Goal: Information Seeking & Learning: Learn about a topic

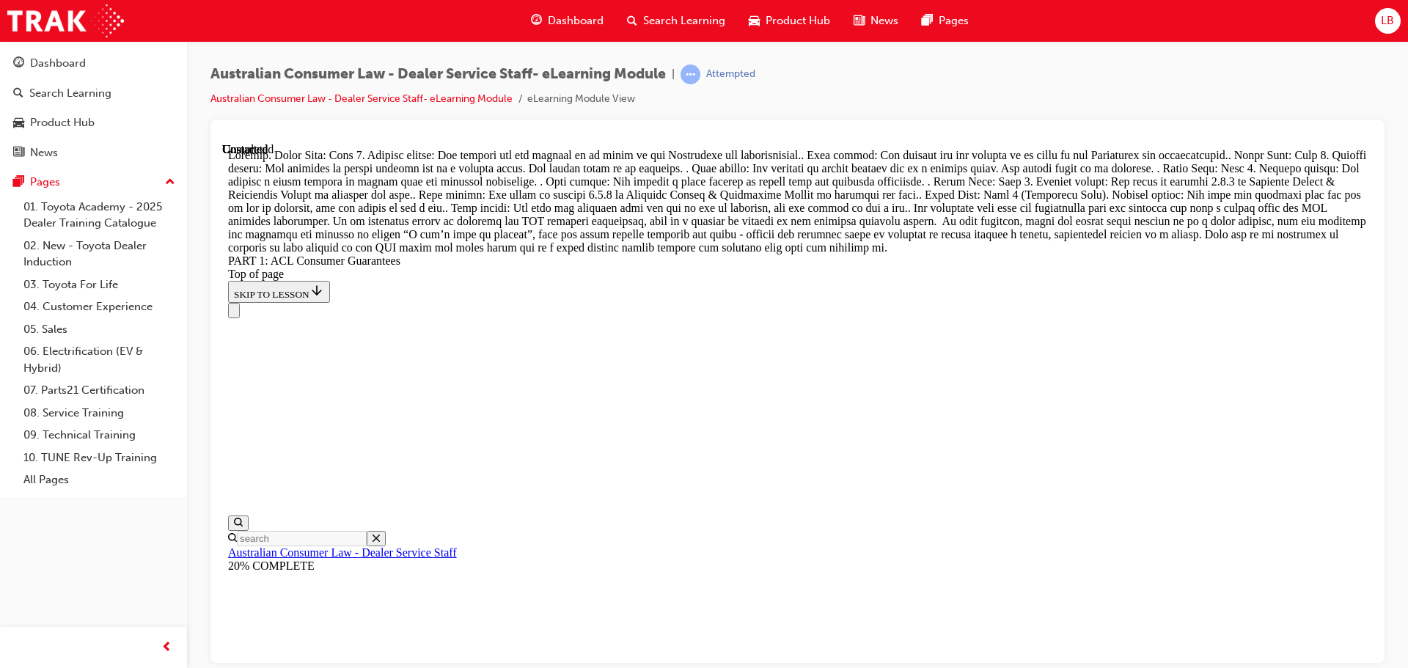
scroll to position [16074, 0]
drag, startPoint x: 805, startPoint y: 275, endPoint x: 865, endPoint y: 271, distance: 61.0
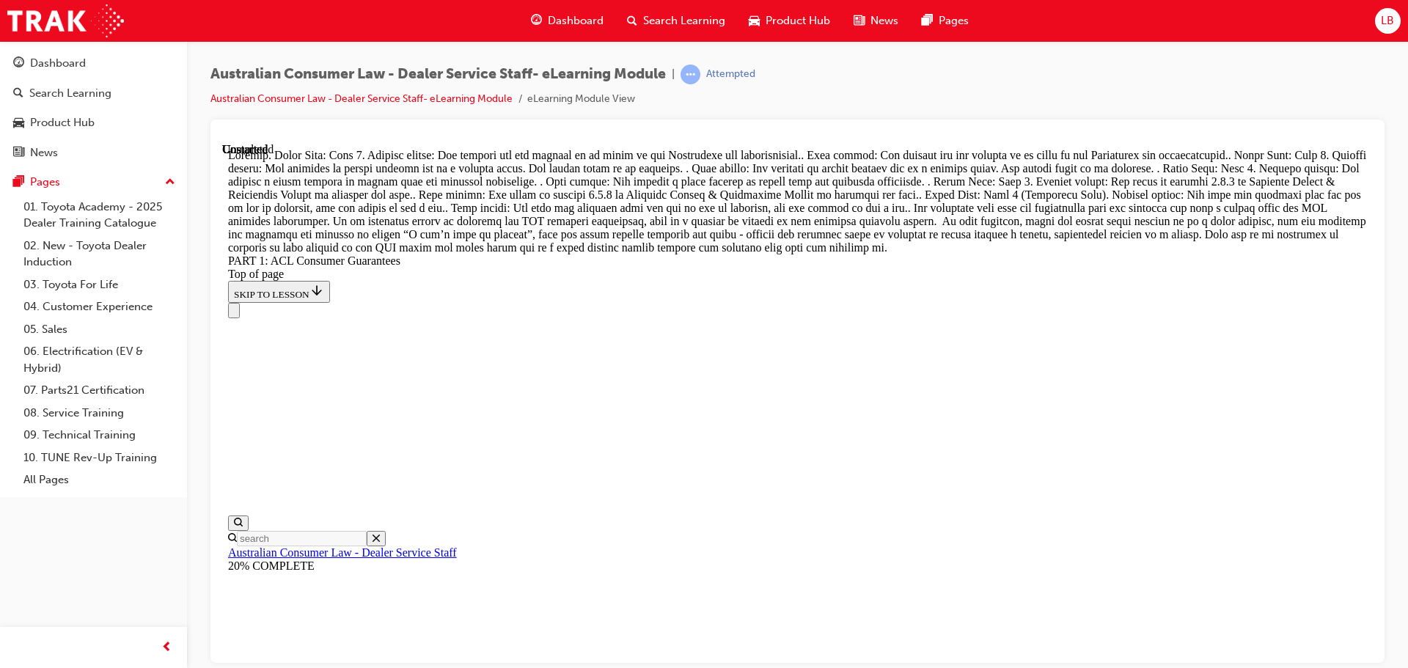
drag, startPoint x: 794, startPoint y: 365, endPoint x: 863, endPoint y: 360, distance: 69.1
drag, startPoint x: 817, startPoint y: 445, endPoint x: 884, endPoint y: 451, distance: 67.0
drag, startPoint x: 830, startPoint y: 509, endPoint x: 929, endPoint y: 502, distance: 99.2
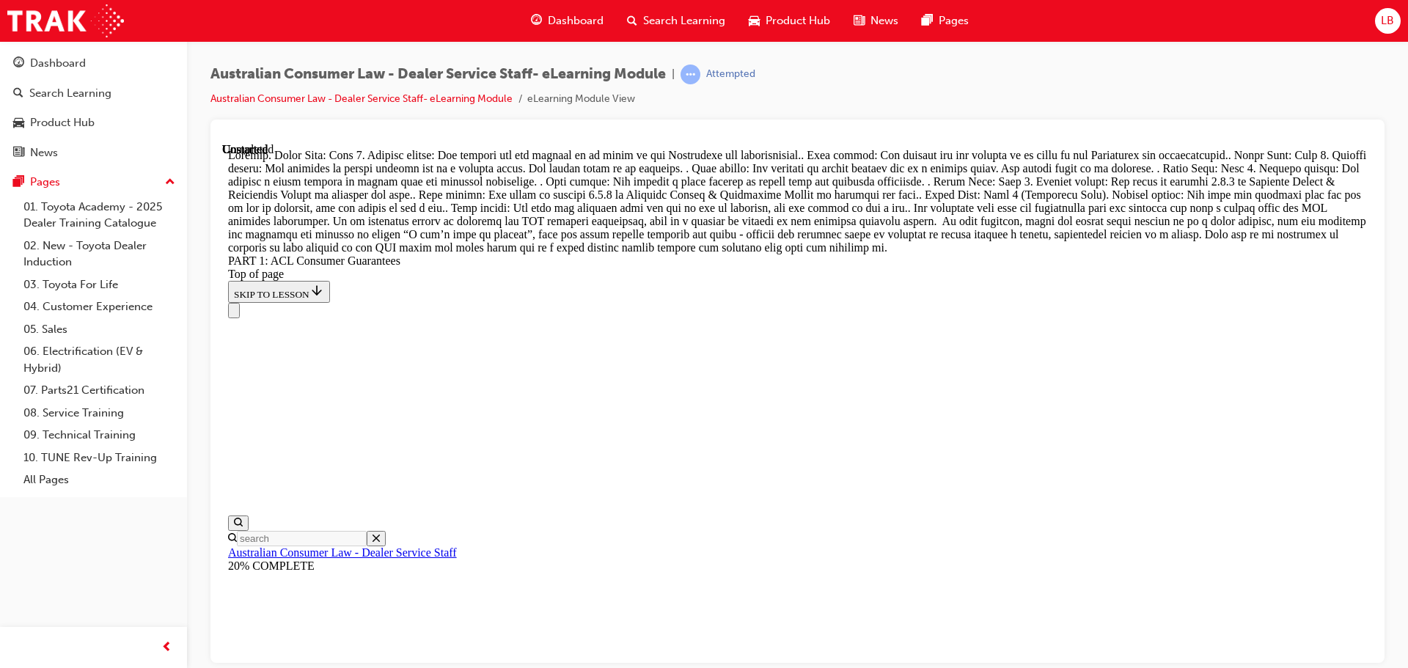
drag, startPoint x: 828, startPoint y: 603, endPoint x: 926, endPoint y: 577, distance: 100.9
drag, startPoint x: 823, startPoint y: 541, endPoint x: 855, endPoint y: 458, distance: 88.9
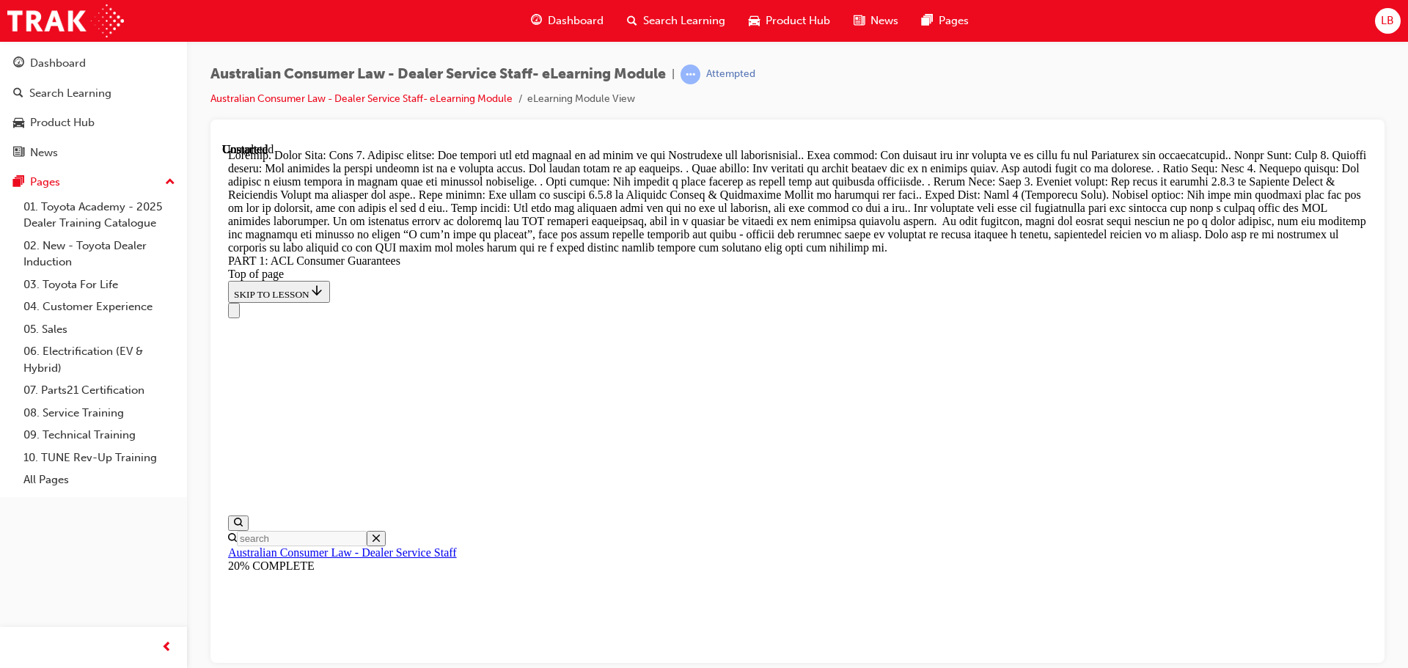
drag, startPoint x: 847, startPoint y: 542, endPoint x: 887, endPoint y: 545, distance: 40.4
drag, startPoint x: 875, startPoint y: 327, endPoint x: 859, endPoint y: 287, distance: 43.4
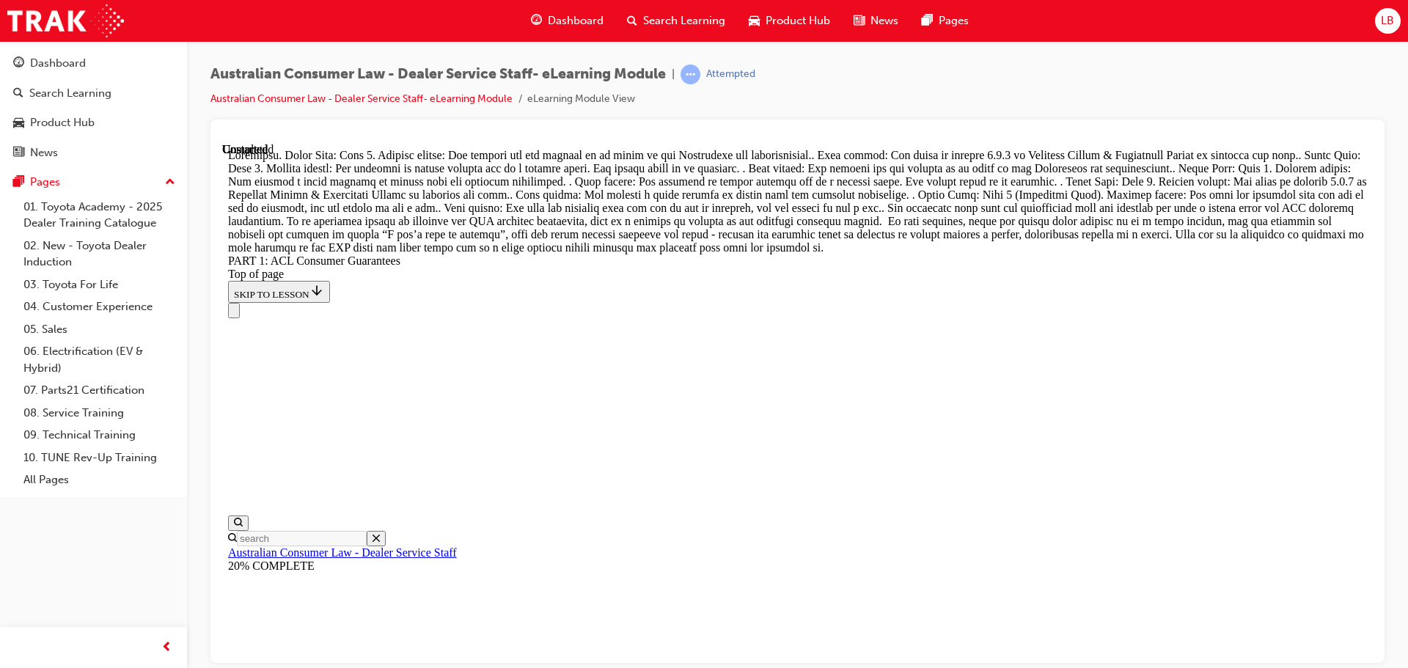
drag, startPoint x: 816, startPoint y: 372, endPoint x: 892, endPoint y: 461, distance: 117.6
drag, startPoint x: 849, startPoint y: 431, endPoint x: 924, endPoint y: 346, distance: 113.2
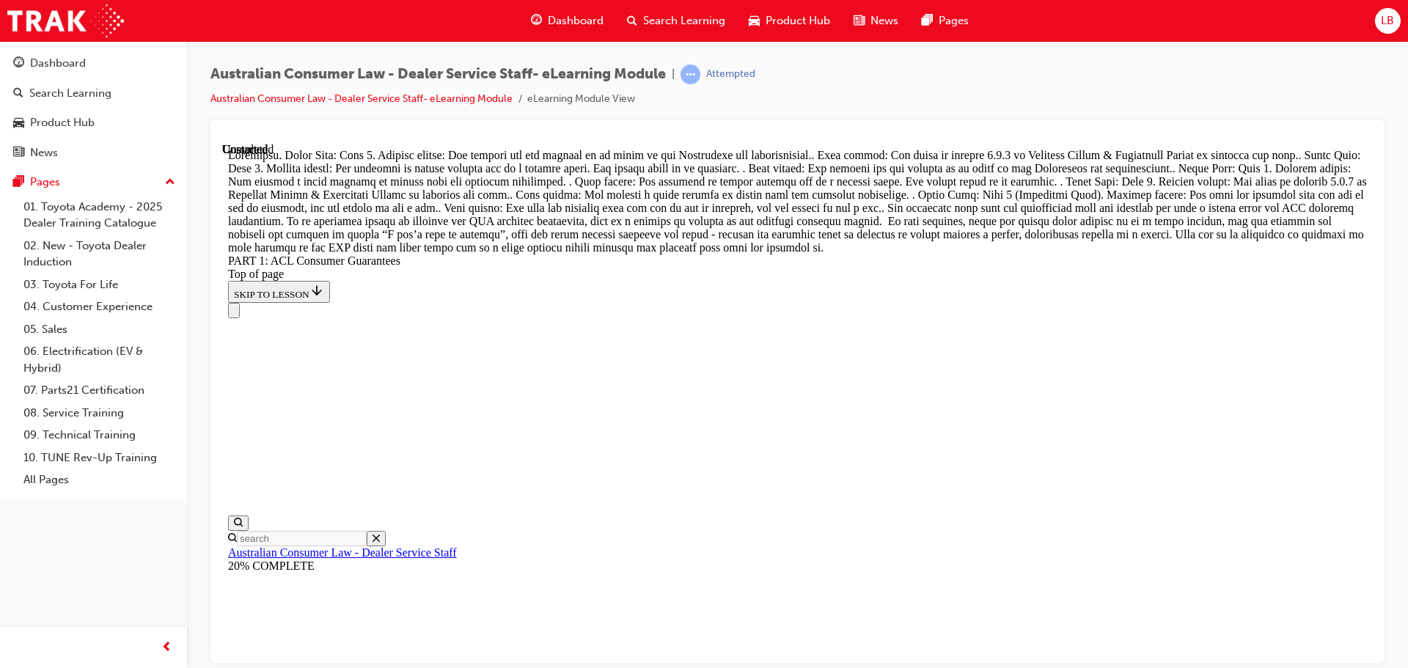
drag, startPoint x: 824, startPoint y: 510, endPoint x: 885, endPoint y: 405, distance: 121.9
drag, startPoint x: 829, startPoint y: 488, endPoint x: 900, endPoint y: 472, distance: 72.8
drag, startPoint x: 841, startPoint y: 571, endPoint x: 898, endPoint y: 565, distance: 57.5
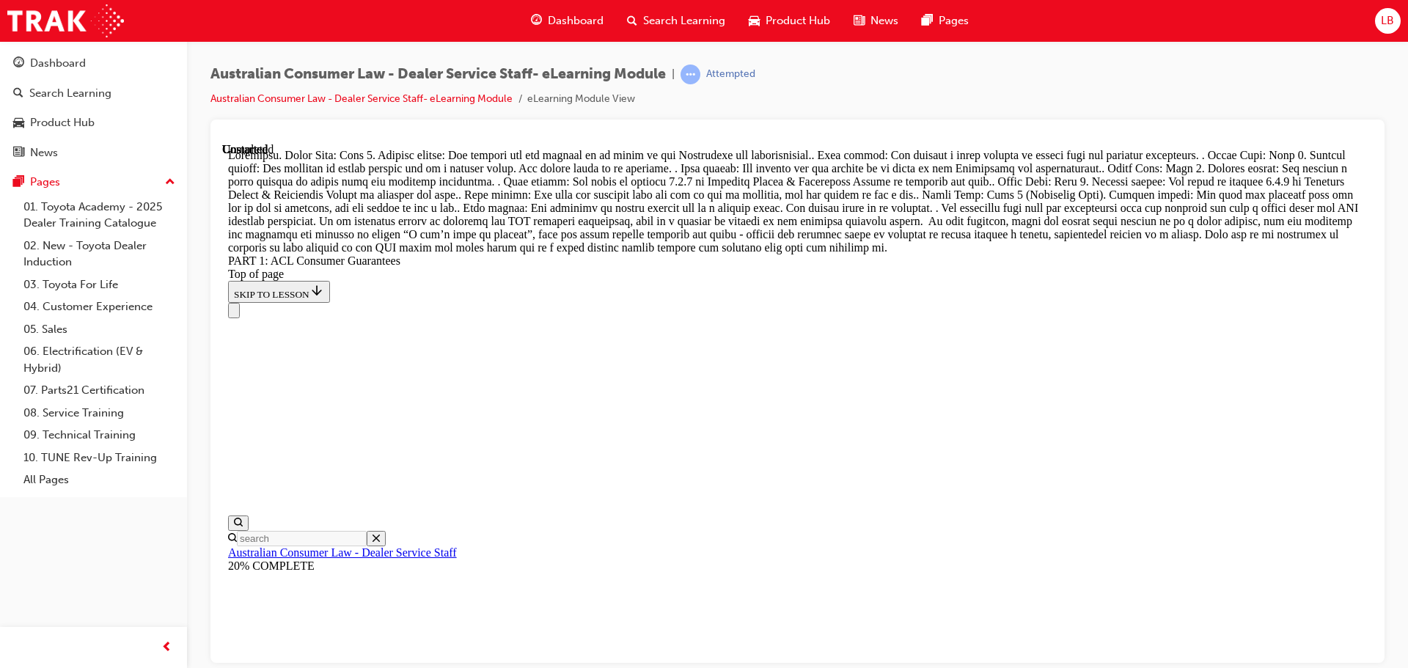
scroll to position [16193, 0]
drag, startPoint x: 808, startPoint y: 341, endPoint x: 891, endPoint y: 511, distance: 189.3
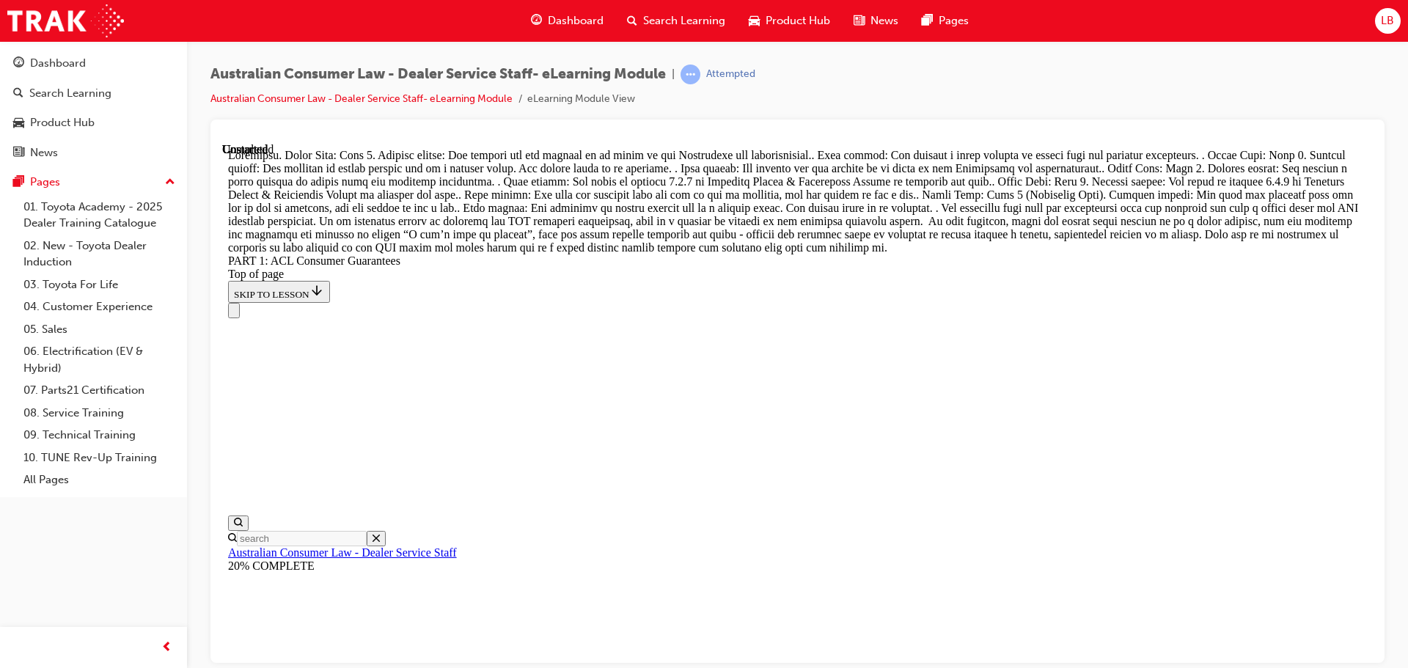
drag, startPoint x: 794, startPoint y: 426, endPoint x: 861, endPoint y: 408, distance: 69.2
drag, startPoint x: 828, startPoint y: 372, endPoint x: 925, endPoint y: 360, distance: 97.5
drag, startPoint x: 865, startPoint y: 436, endPoint x: 904, endPoint y: 607, distance: 175.4
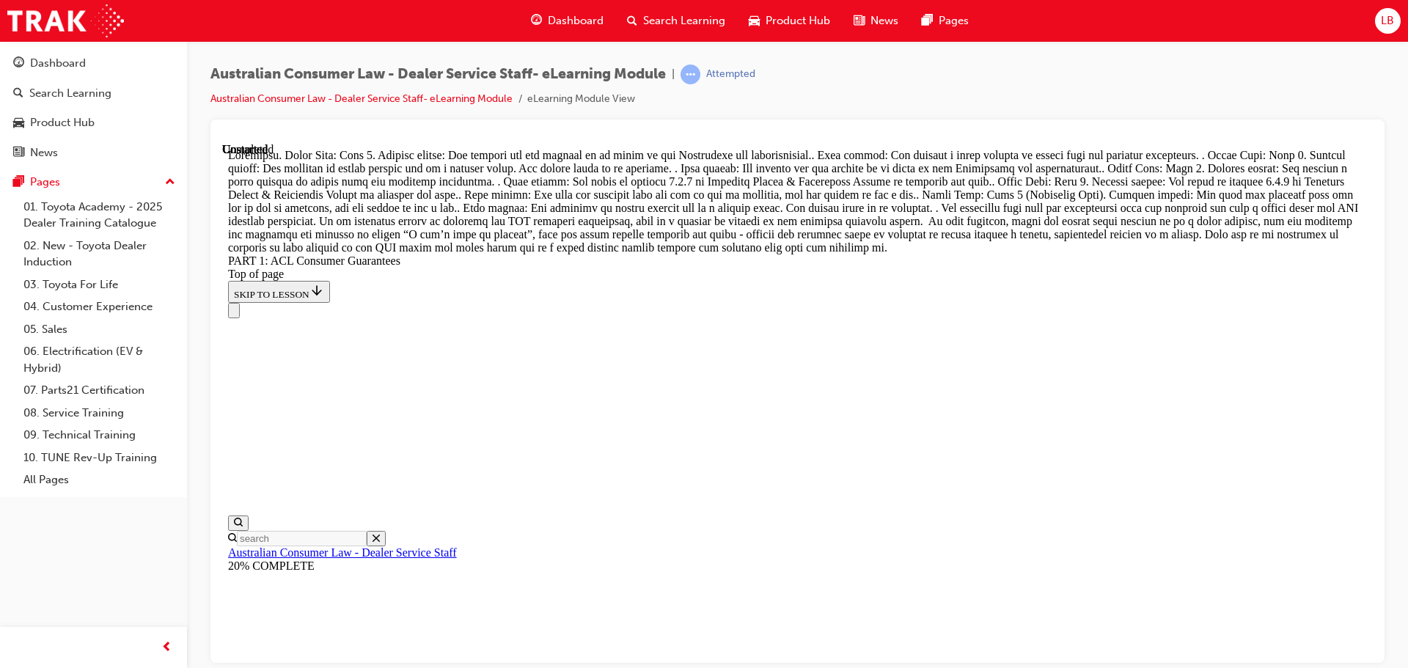
drag, startPoint x: 788, startPoint y: 268, endPoint x: 861, endPoint y: 271, distance: 73.4
drag, startPoint x: 845, startPoint y: 436, endPoint x: 938, endPoint y: 351, distance: 126.2
drag, startPoint x: 832, startPoint y: 417, endPoint x: 926, endPoint y: 422, distance: 94.0
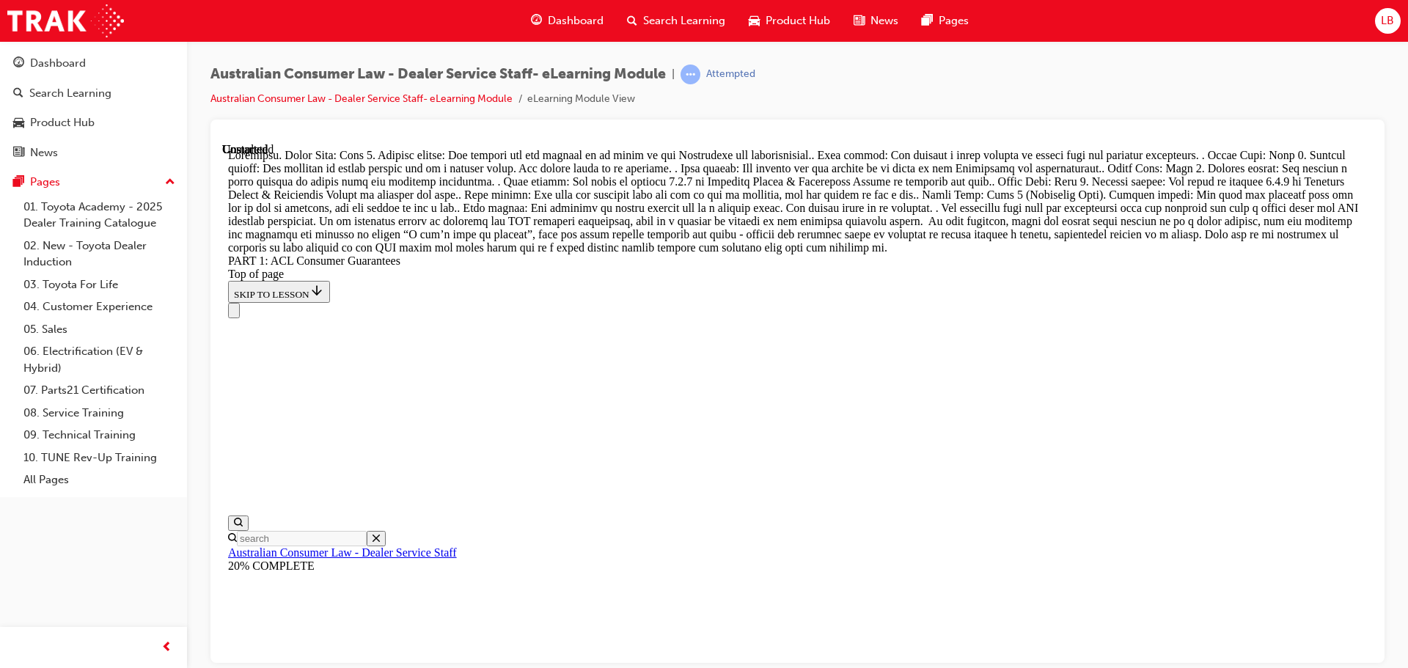
drag, startPoint x: 868, startPoint y: 341, endPoint x: 892, endPoint y: 507, distance: 167.4
drag, startPoint x: 835, startPoint y: 343, endPoint x: 919, endPoint y: 453, distance: 137.6
drag, startPoint x: 813, startPoint y: 354, endPoint x: 881, endPoint y: 345, distance: 68.9
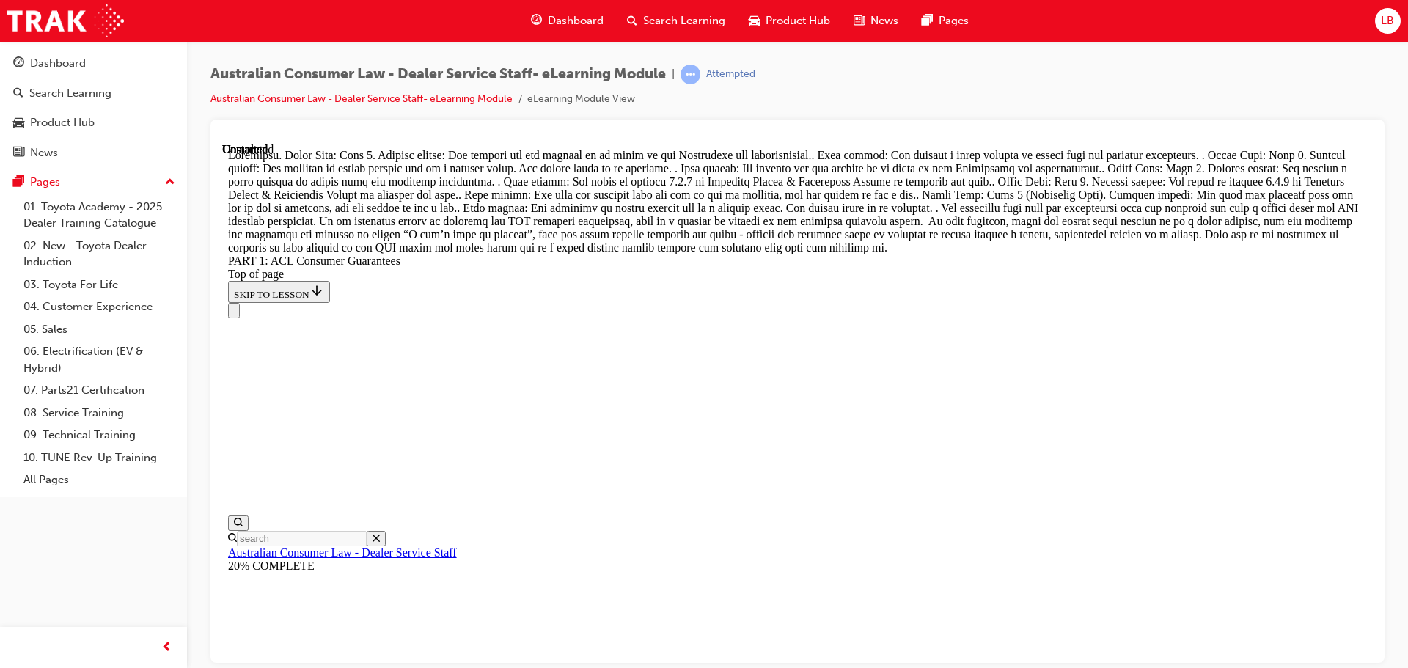
drag, startPoint x: 766, startPoint y: 573, endPoint x: 882, endPoint y: 318, distance: 280.6
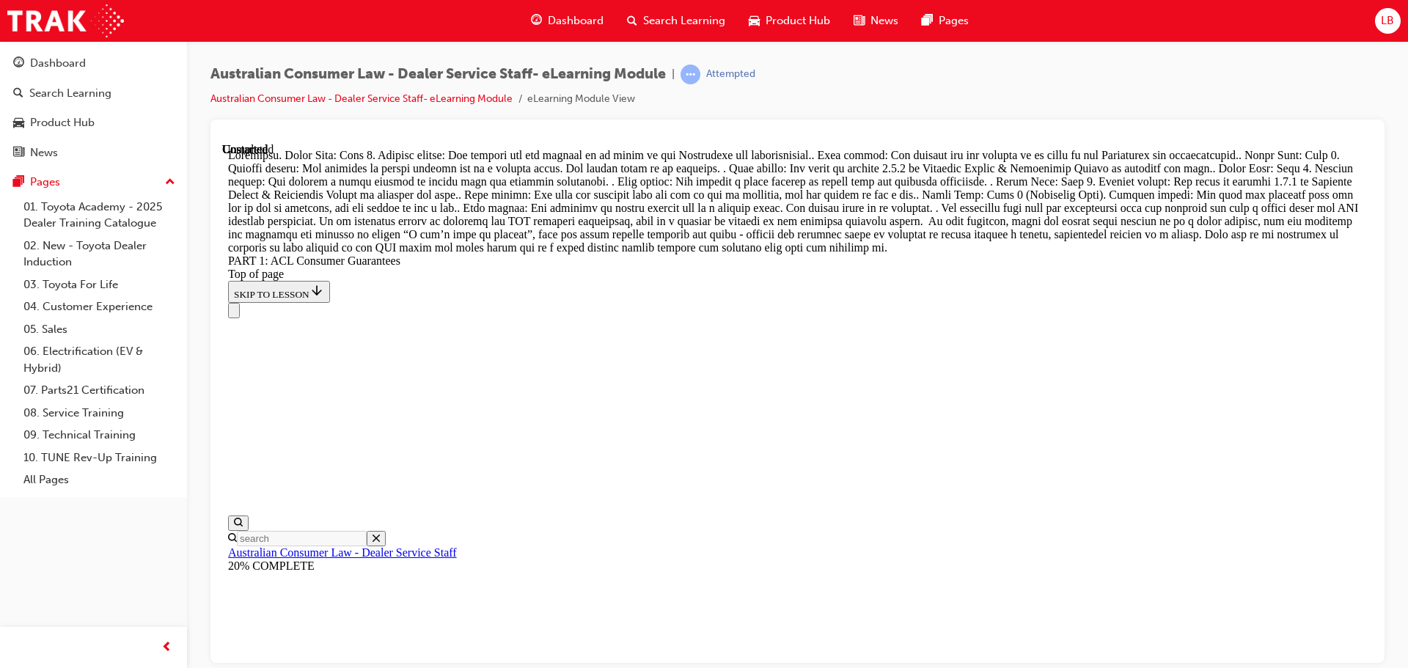
scroll to position [15533, 0]
drag, startPoint x: 813, startPoint y: 503, endPoint x: 894, endPoint y: 574, distance: 107.6
drag, startPoint x: 834, startPoint y: 346, endPoint x: 928, endPoint y: 634, distance: 302.4
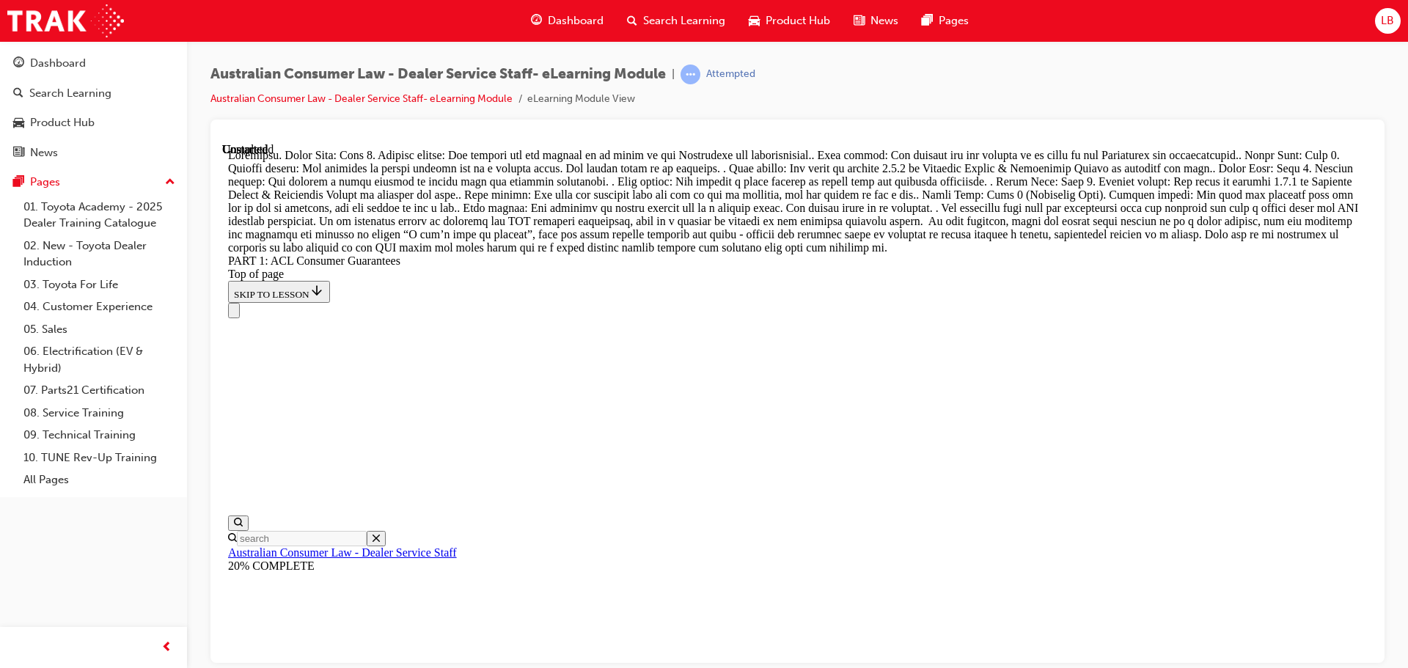
drag, startPoint x: 832, startPoint y: 304, endPoint x: 893, endPoint y: 563, distance: 265.2
drag, startPoint x: 794, startPoint y: 304, endPoint x: 863, endPoint y: 303, distance: 69.7
drag, startPoint x: 835, startPoint y: 389, endPoint x: 902, endPoint y: 381, distance: 68.0
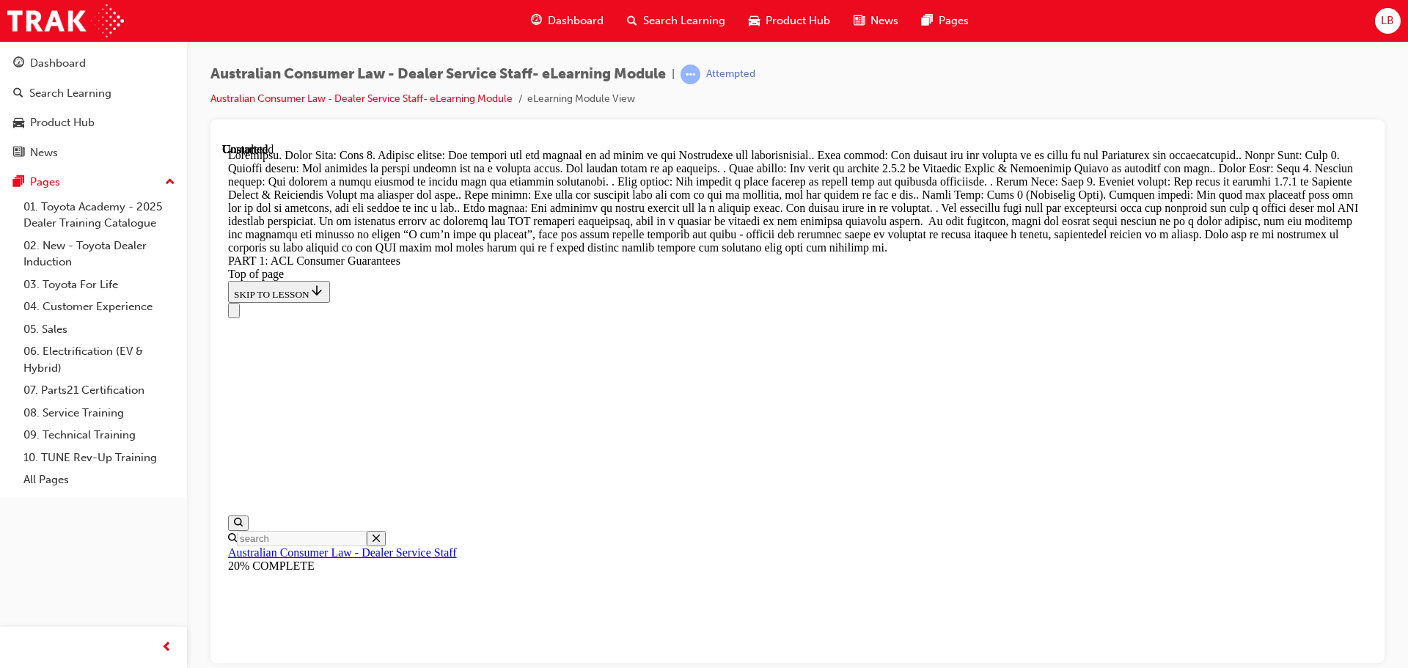
drag, startPoint x: 852, startPoint y: 478, endPoint x: 929, endPoint y: 463, distance: 78.5
drag, startPoint x: 859, startPoint y: 309, endPoint x: 863, endPoint y: 302, distance: 7.9
drag, startPoint x: 881, startPoint y: 491, endPoint x: 905, endPoint y: 397, distance: 97.7
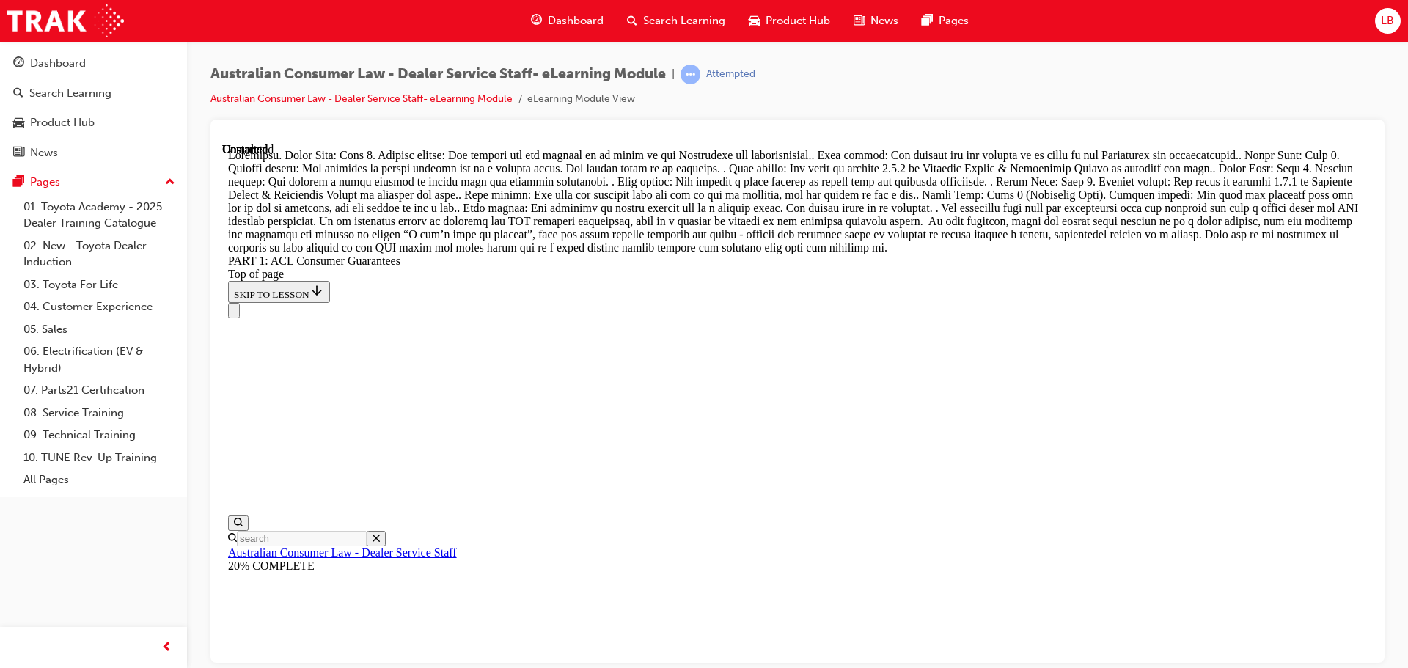
drag, startPoint x: 825, startPoint y: 464, endPoint x: 908, endPoint y: 452, distance: 83.7
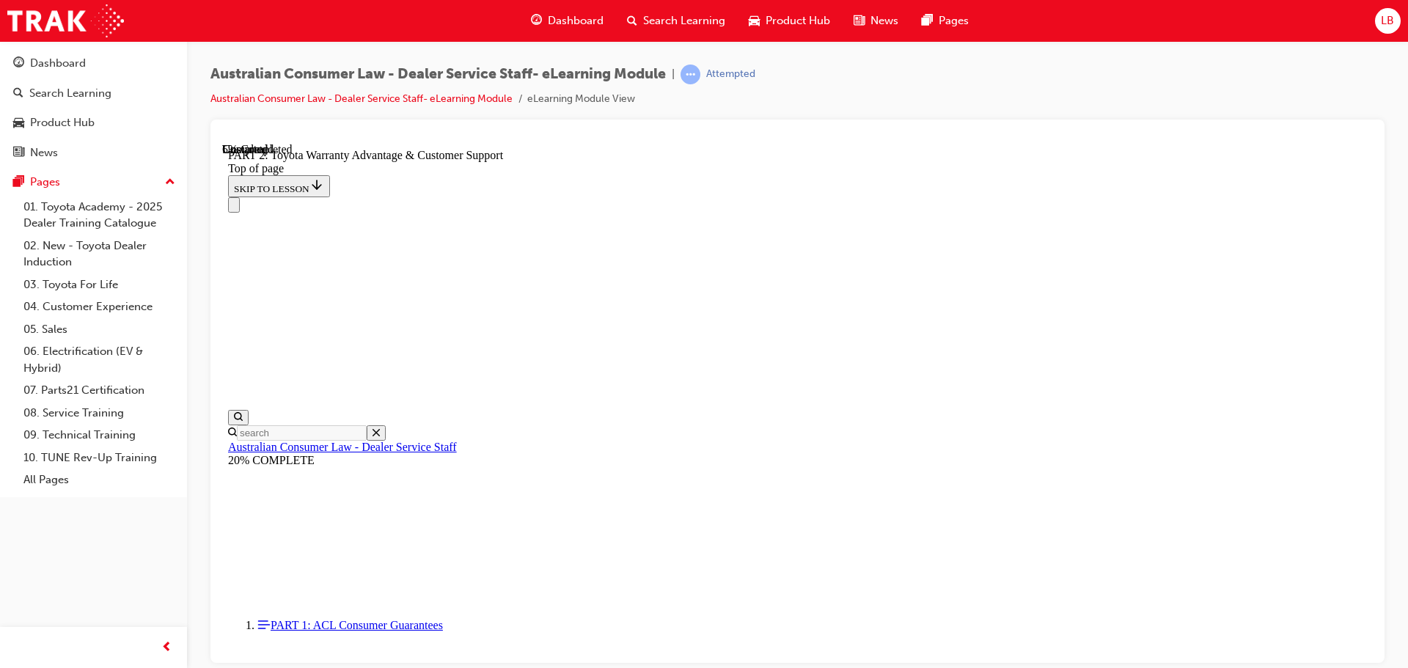
scroll to position [999, 0]
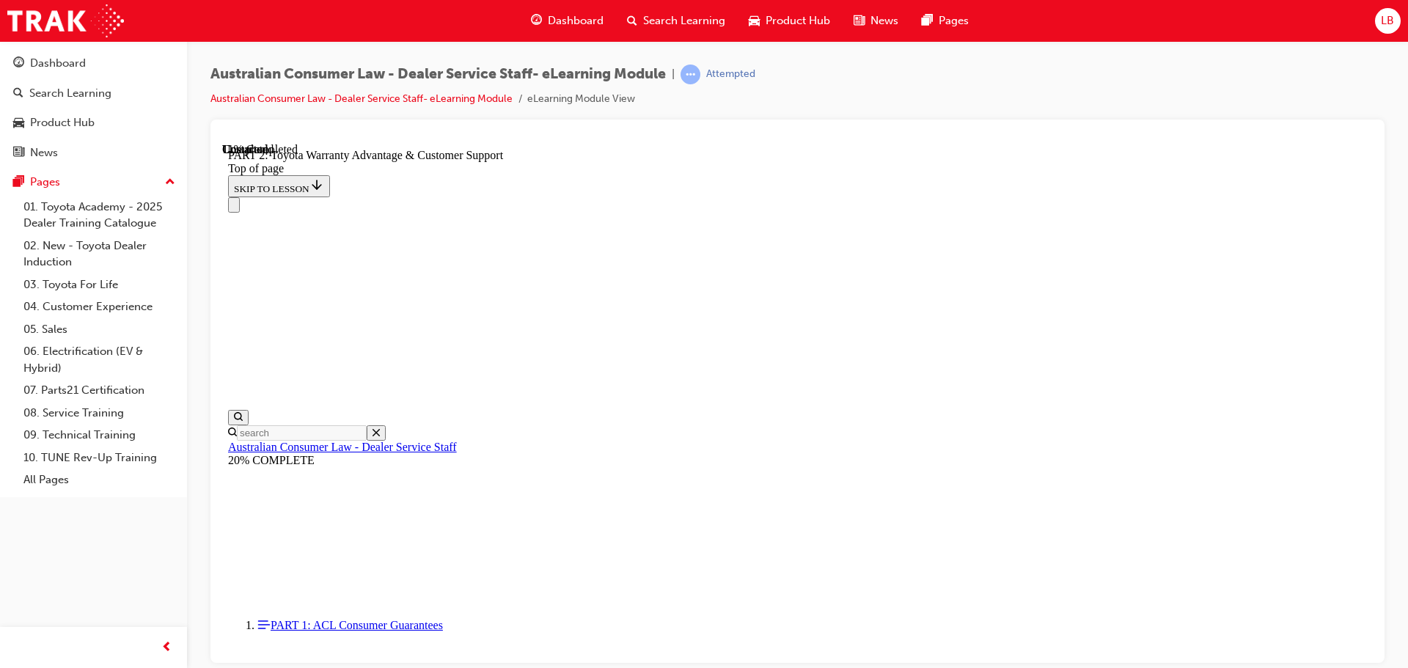
scroll to position [1110, 0]
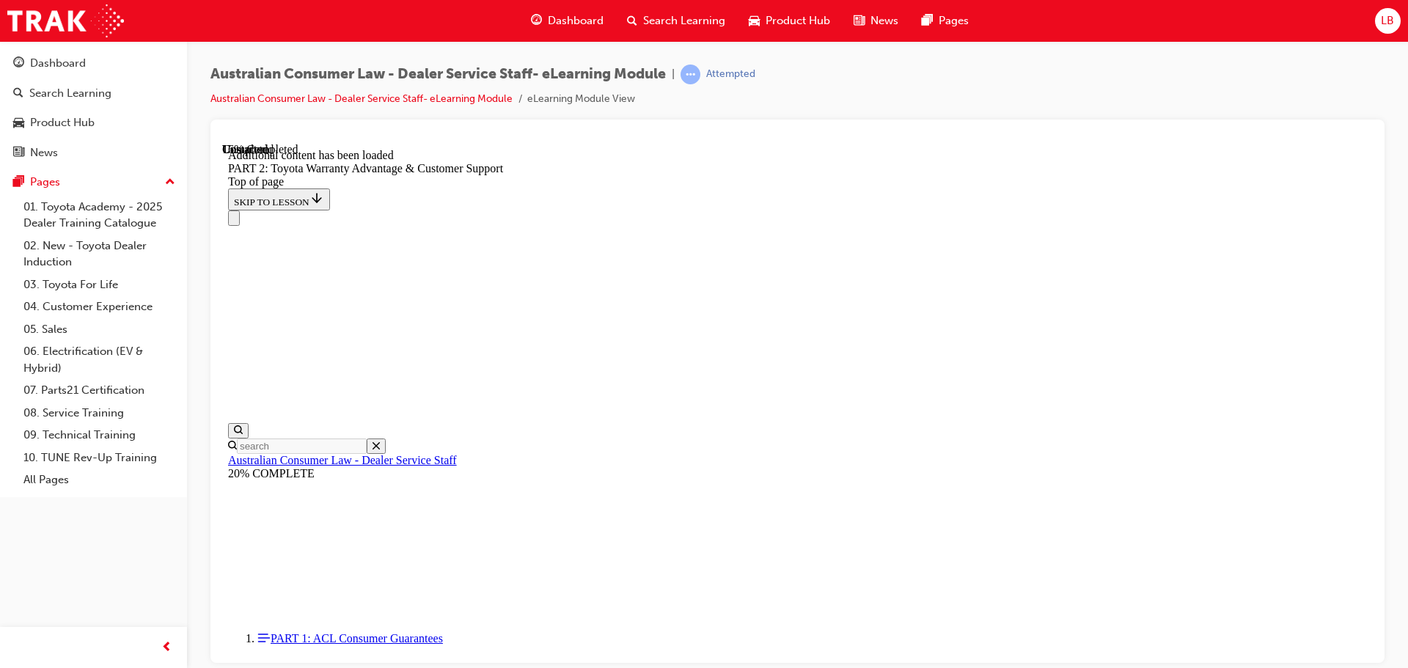
scroll to position [1474, 0]
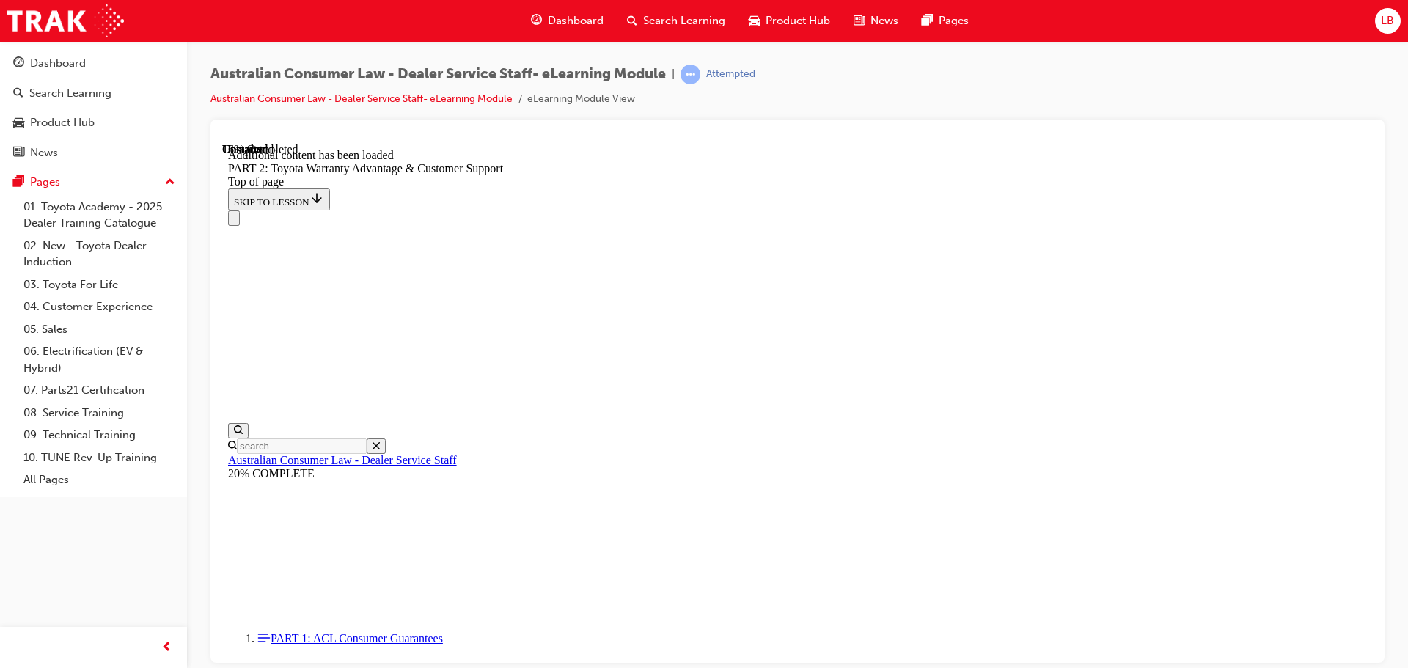
scroll to position [1347, 0]
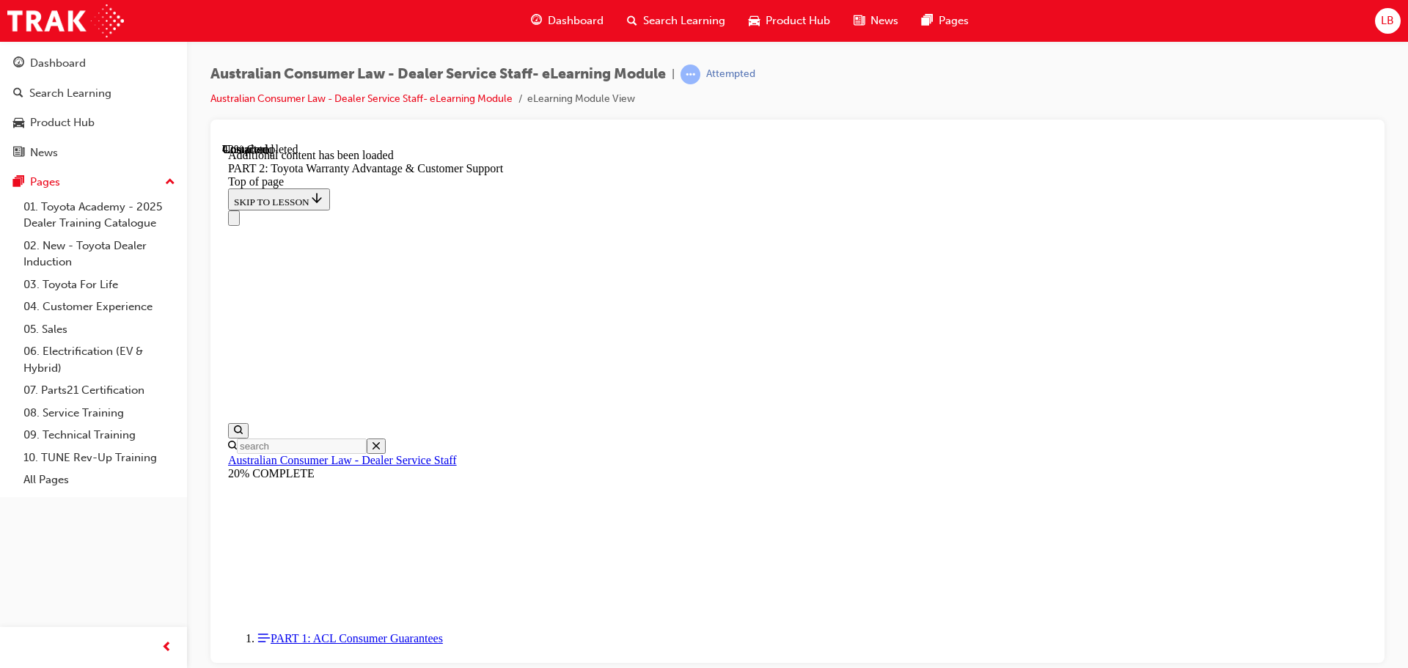
scroll to position [2733, 0]
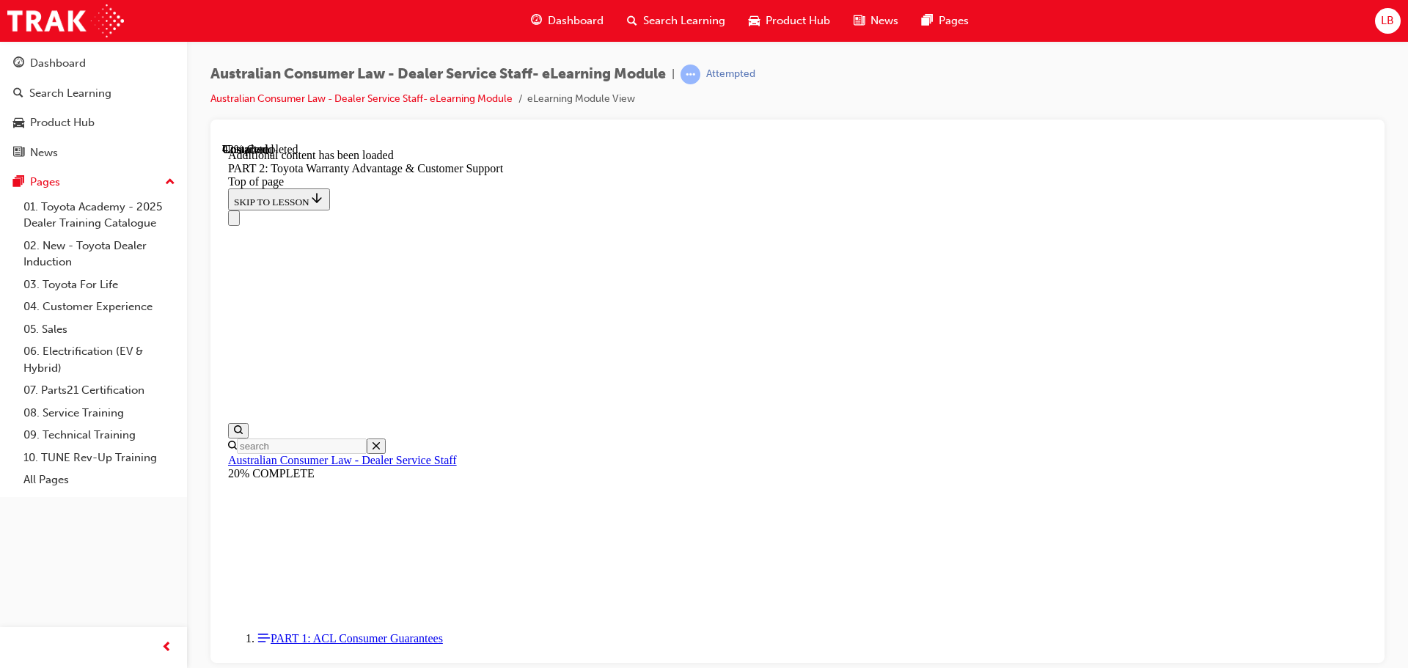
scroll to position [2733, 0]
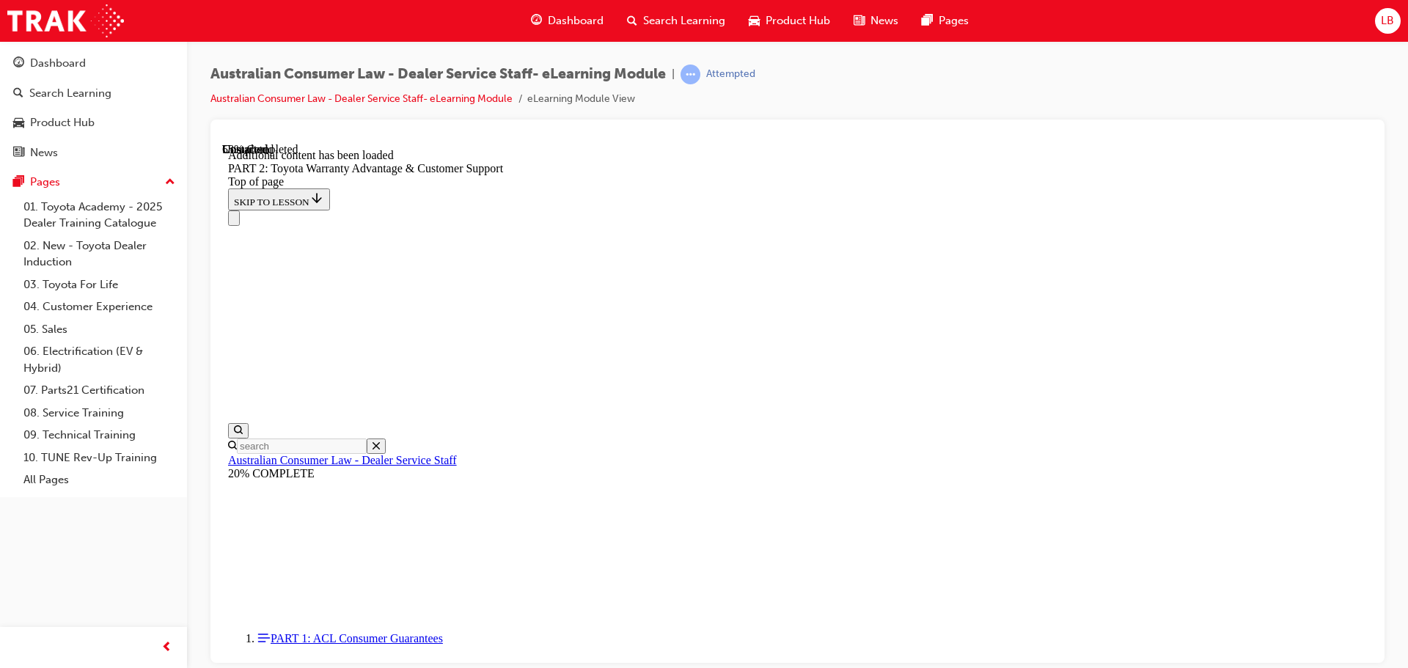
scroll to position [3169, 0]
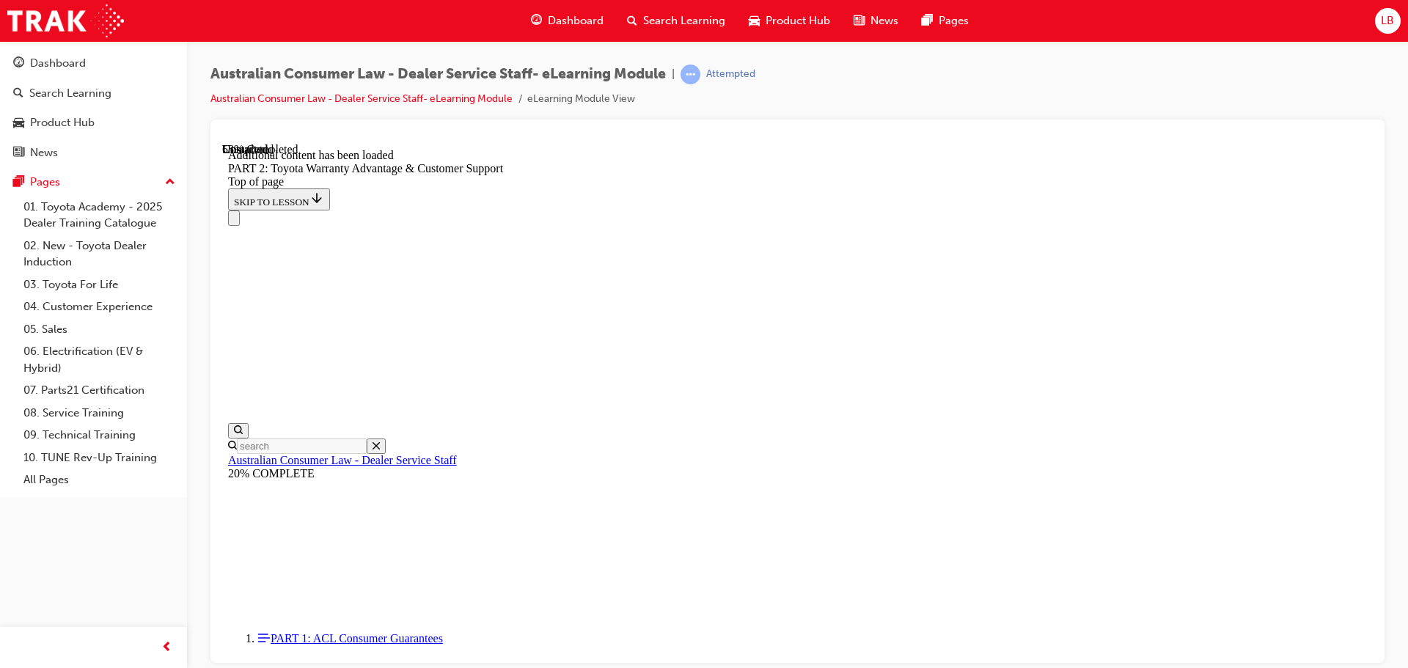
scroll to position [3403, 0]
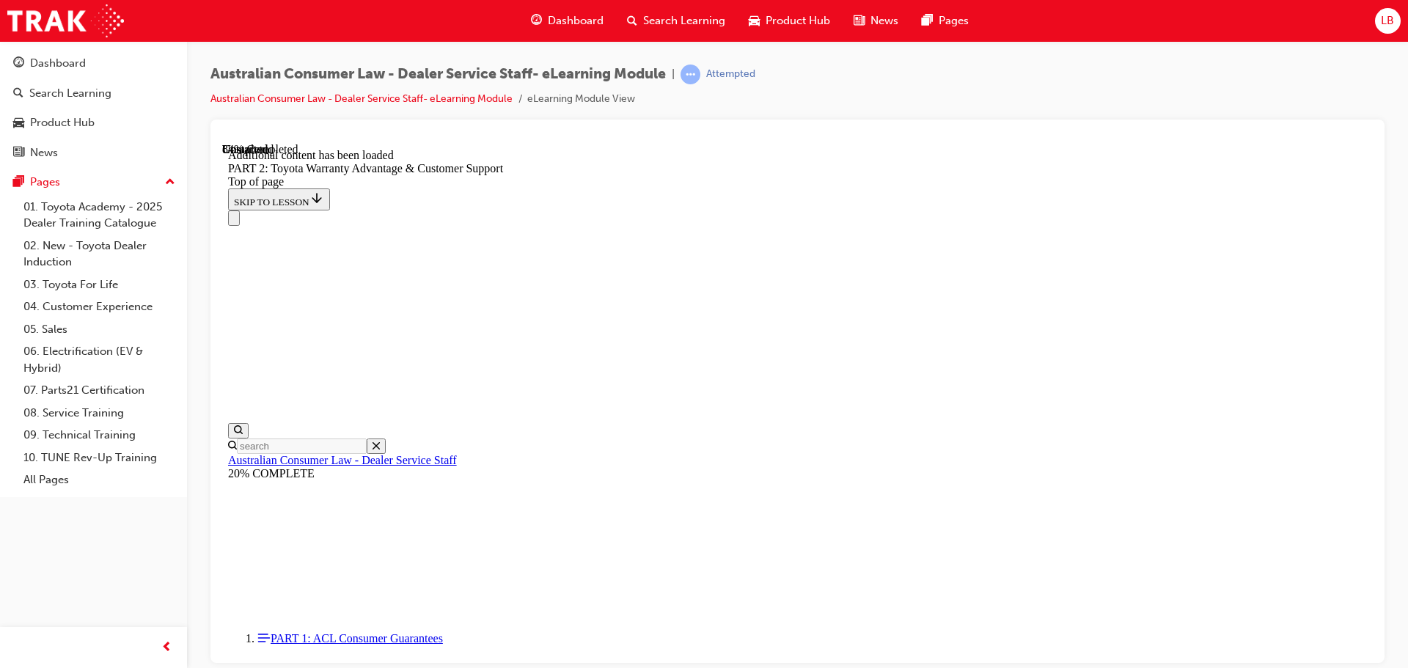
scroll to position [5470, 0]
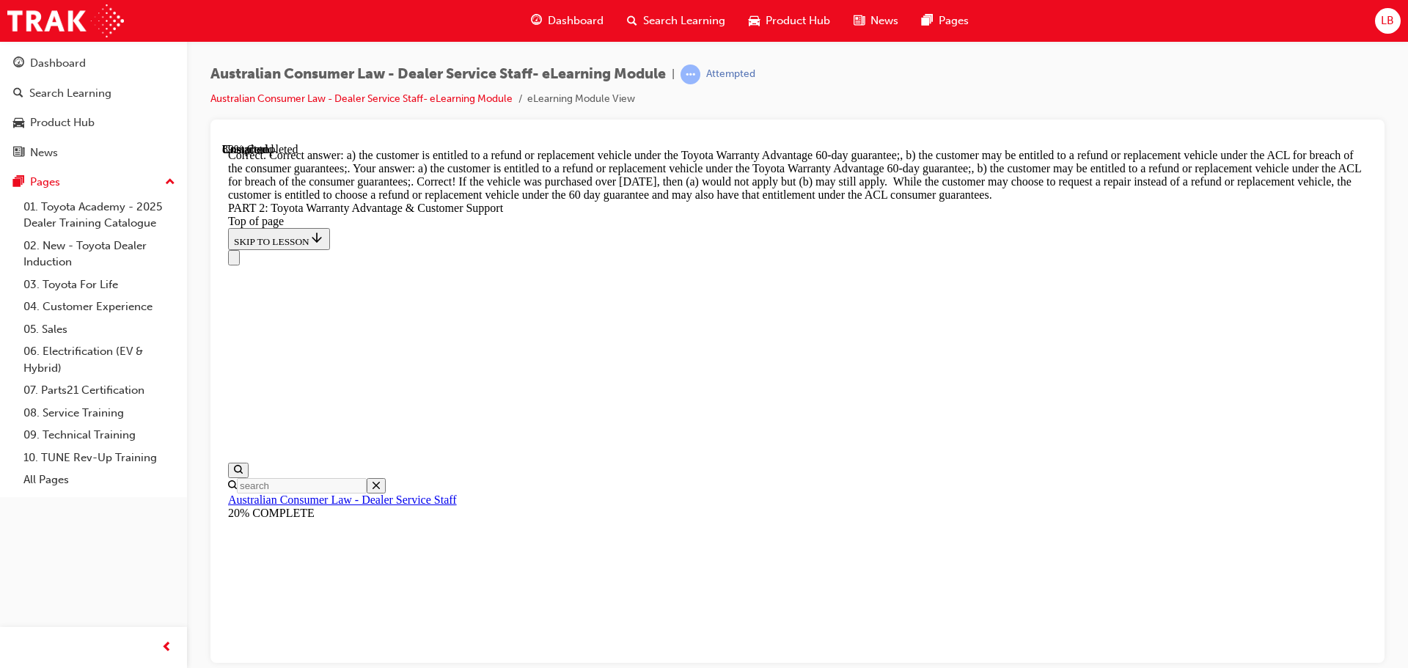
scroll to position [5773, 0]
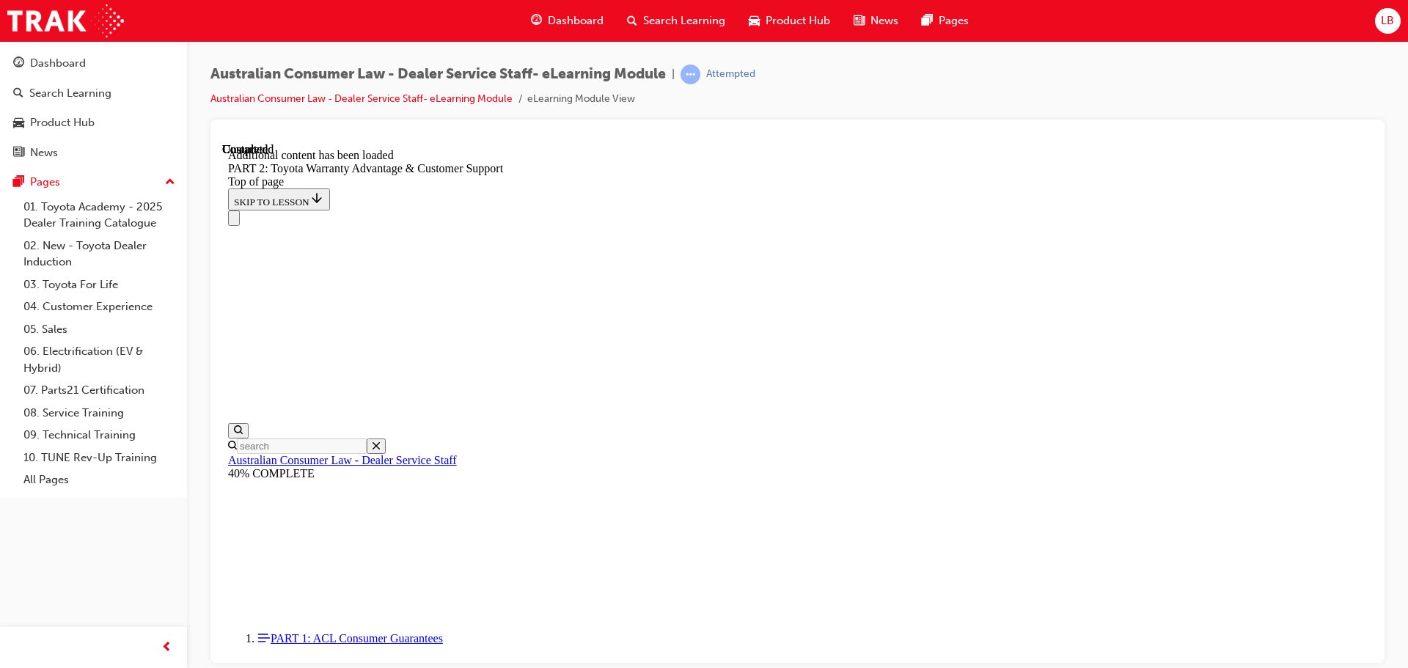
scroll to position [6115, 0]
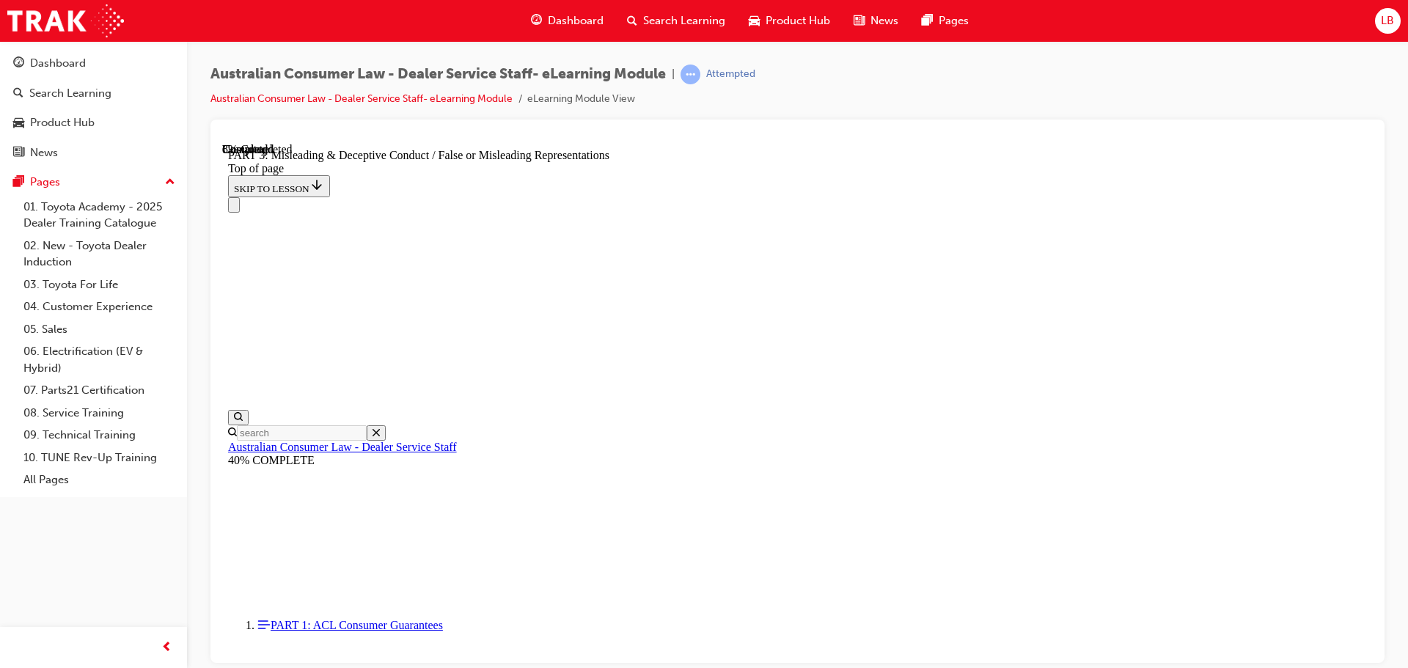
scroll to position [852, 0]
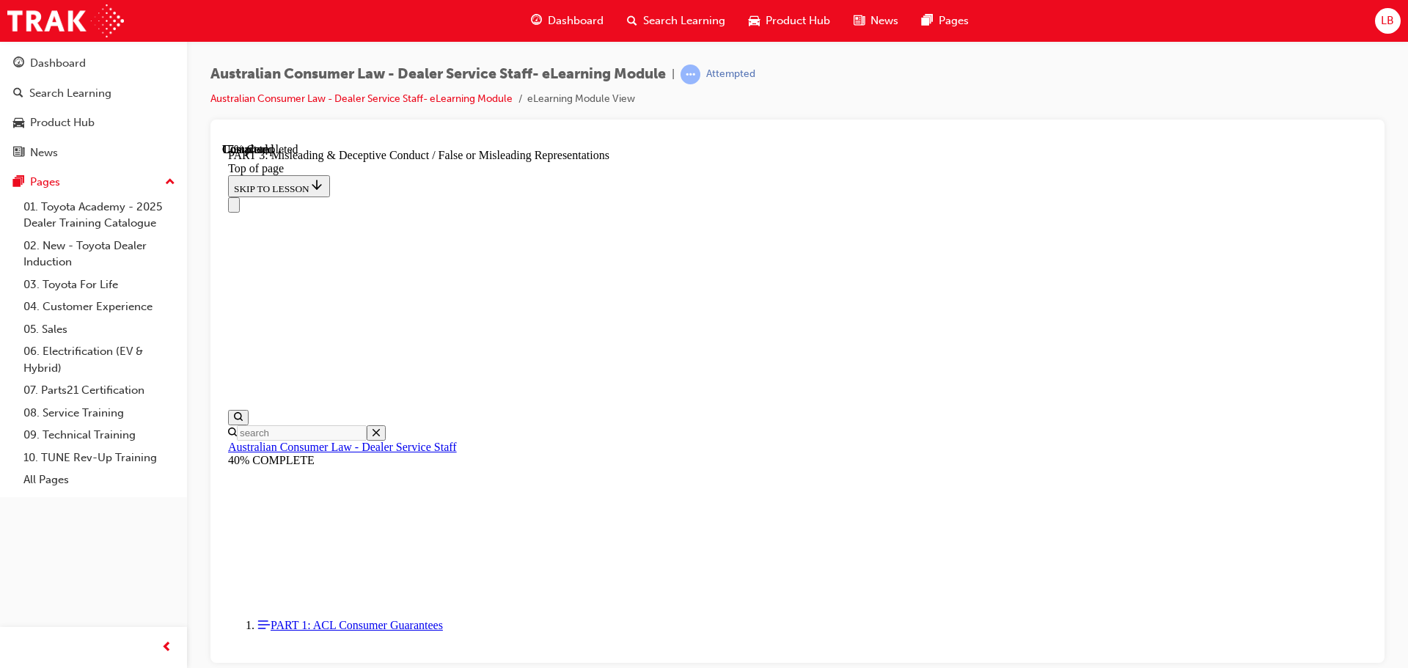
scroll to position [1072, 0]
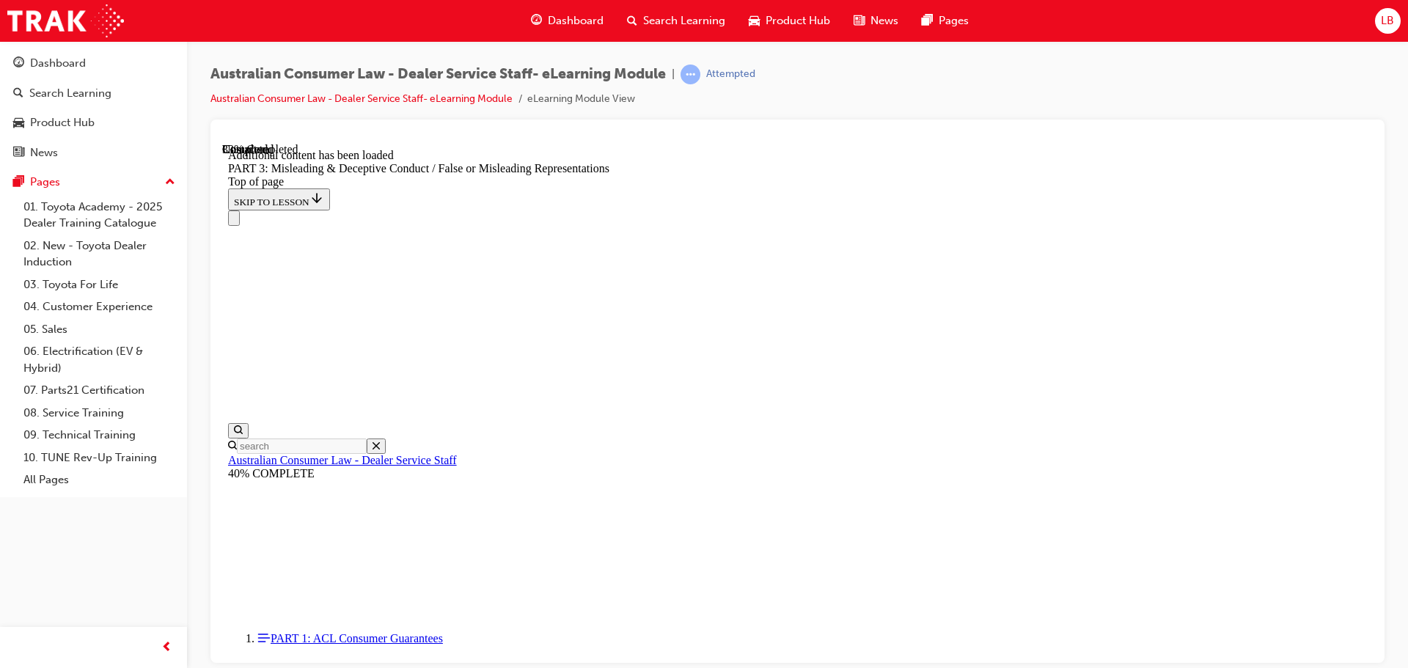
scroll to position [1950, 0]
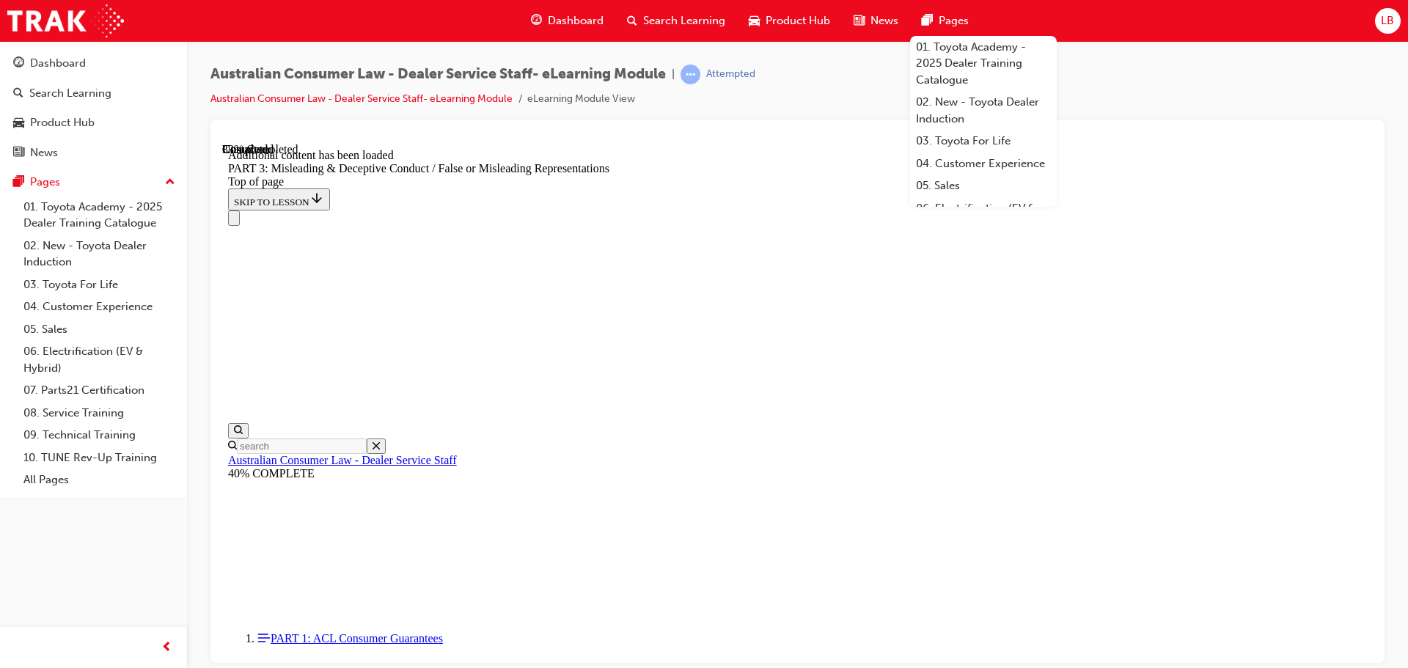
click at [1170, 129] on div at bounding box center [797, 391] width 1174 height 543
click at [1095, 55] on div "Australian Consumer Law - Dealer Service Staff- eLearning Module | Attempted Au…" at bounding box center [797, 336] width 1221 height 590
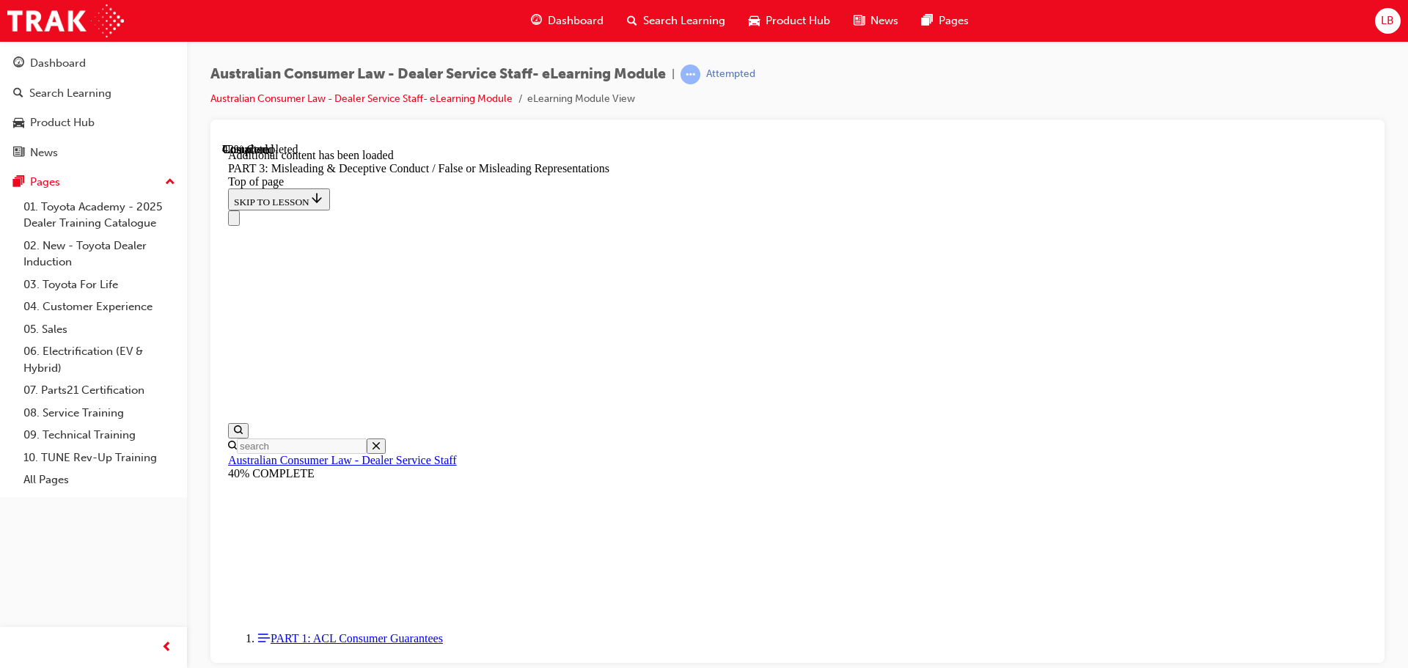
scroll to position [3344, 0]
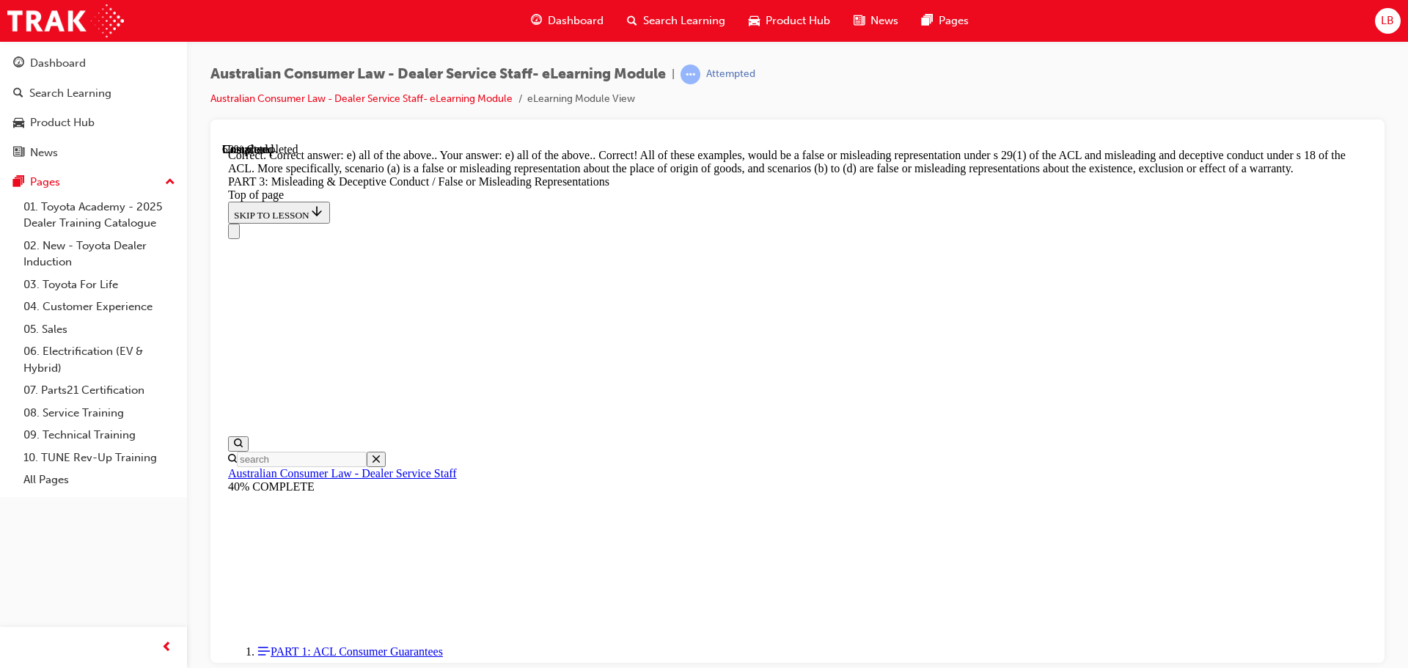
scroll to position [3883, 0]
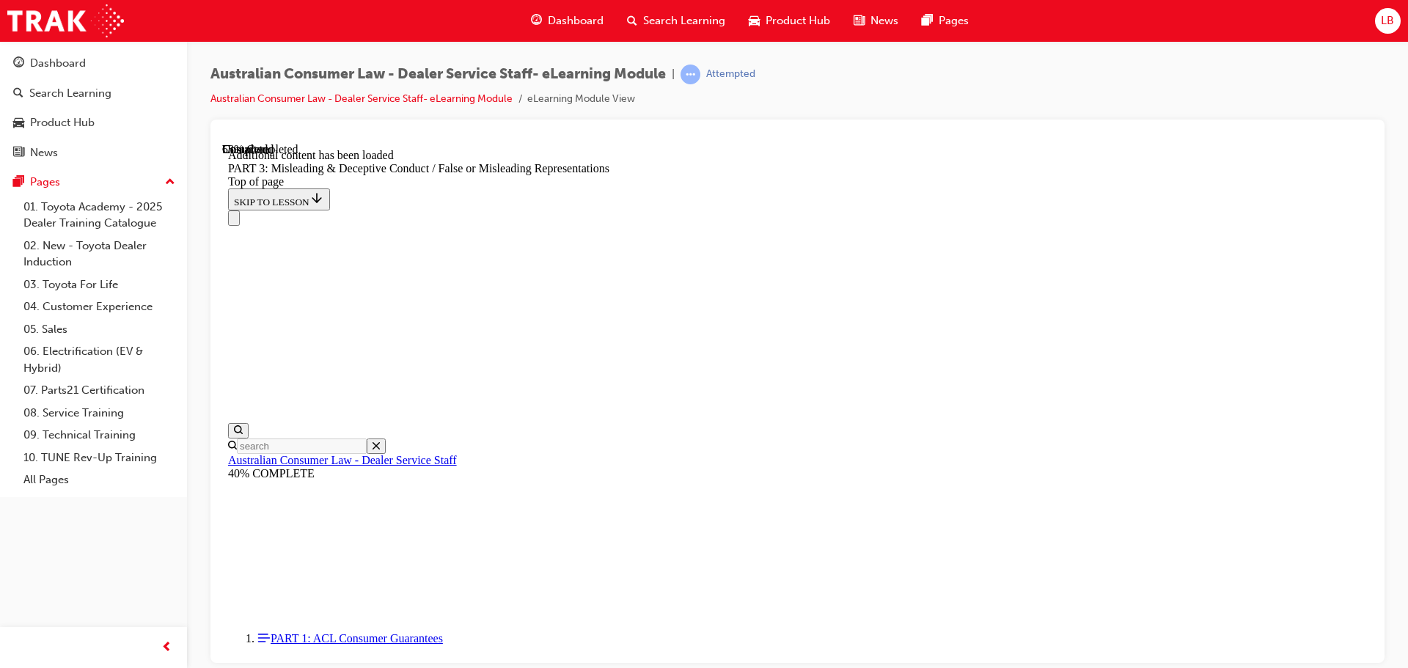
scroll to position [4252, 0]
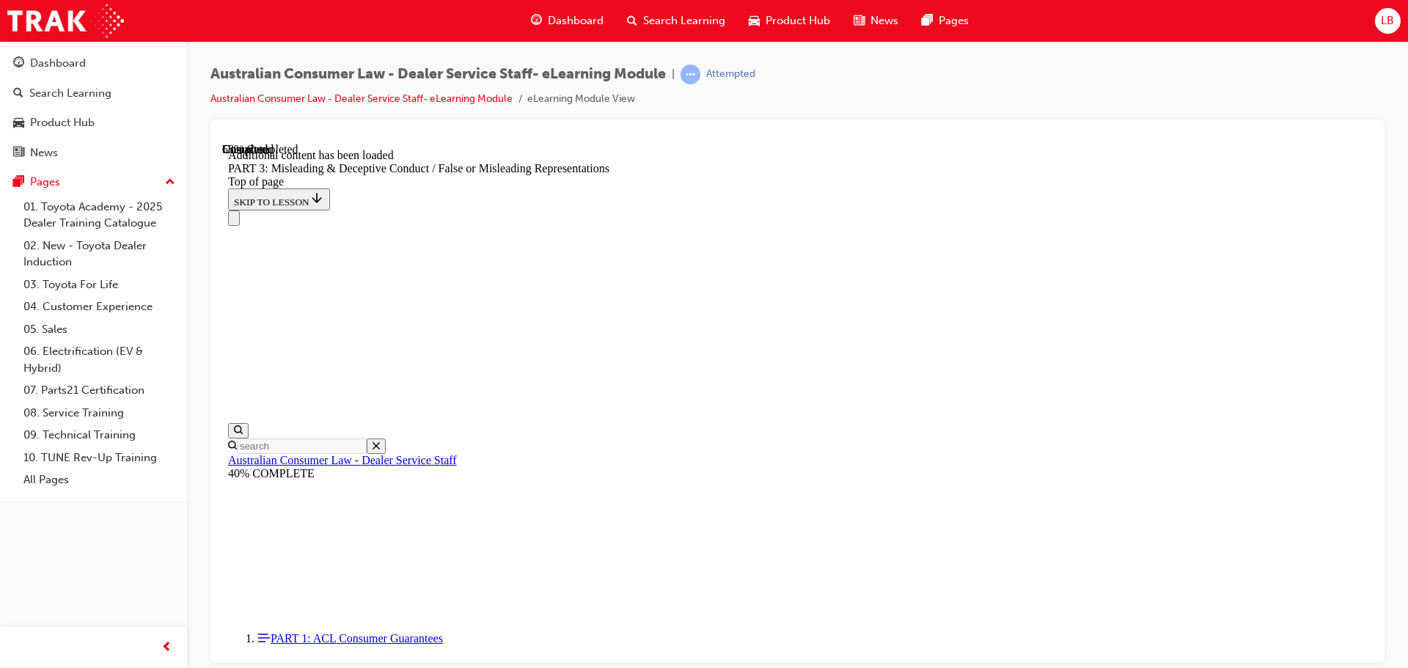
drag, startPoint x: 698, startPoint y: 245, endPoint x: 862, endPoint y: 255, distance: 163.9
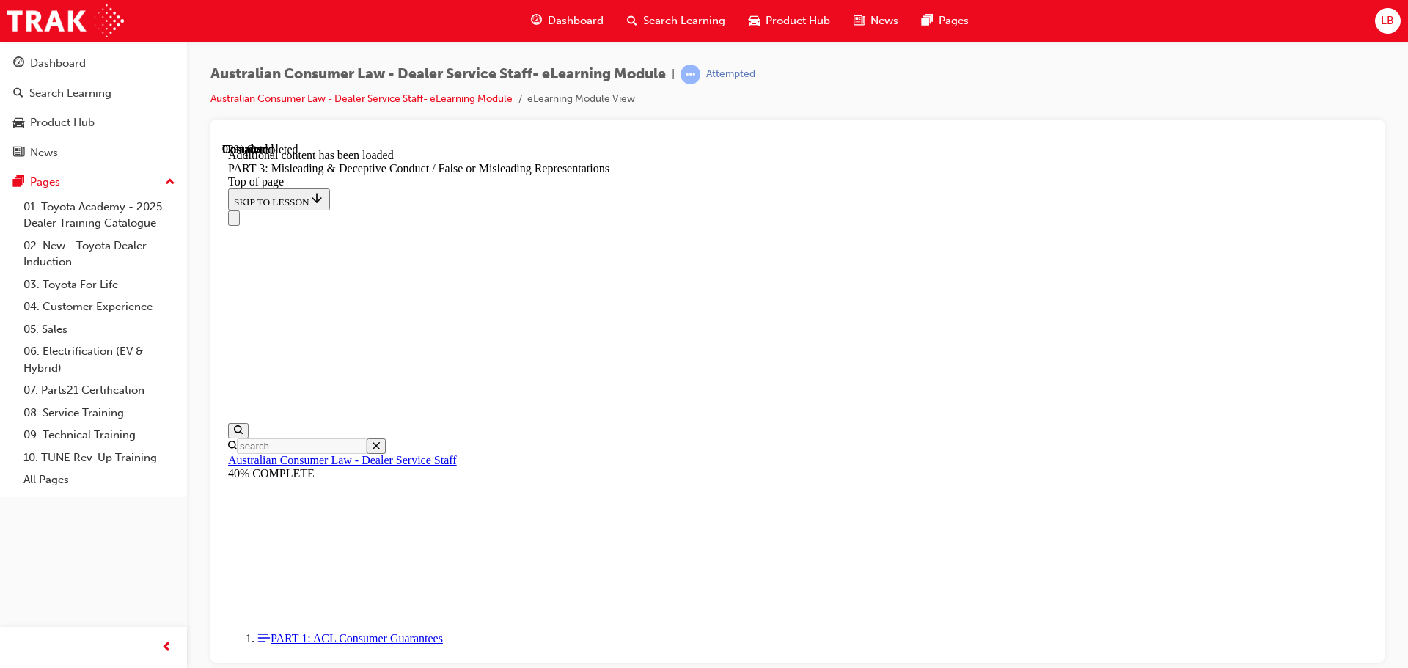
copy p "Toyota Warranty Advantage"
drag, startPoint x: 818, startPoint y: 271, endPoint x: 670, endPoint y: 228, distance: 153.4
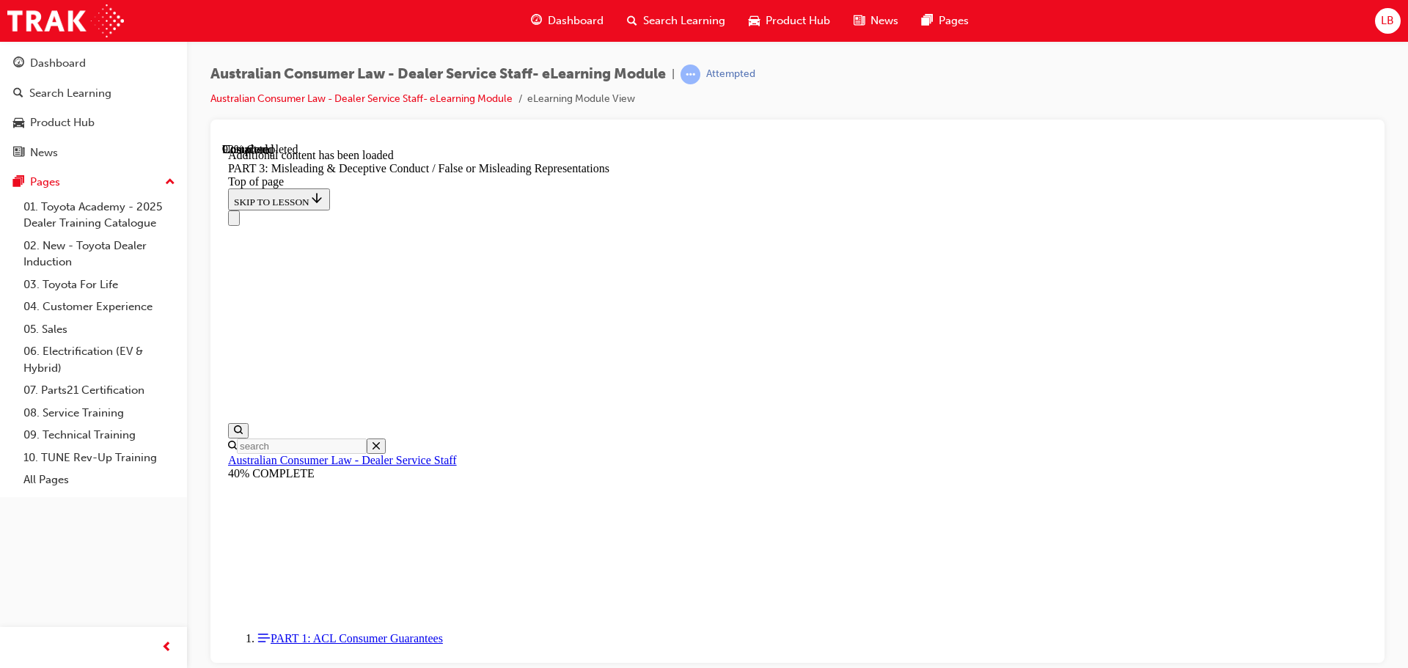
copy p "If a customer indicates that they will be modifying the vehicle, note that this…"
drag, startPoint x: 975, startPoint y: 274, endPoint x: 615, endPoint y: 225, distance: 362.6
copy p "Example: If a customer indicates that they will be modifying the vehicle, note …"
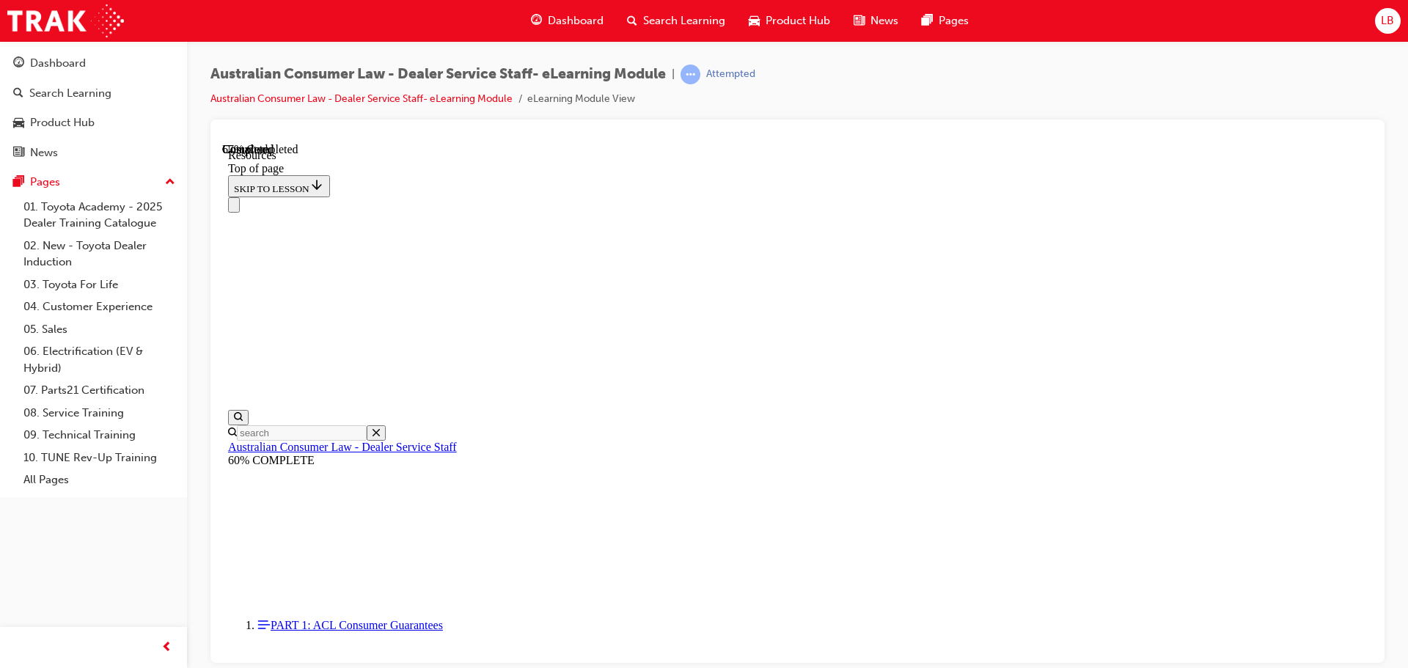
scroll to position [708, 0]
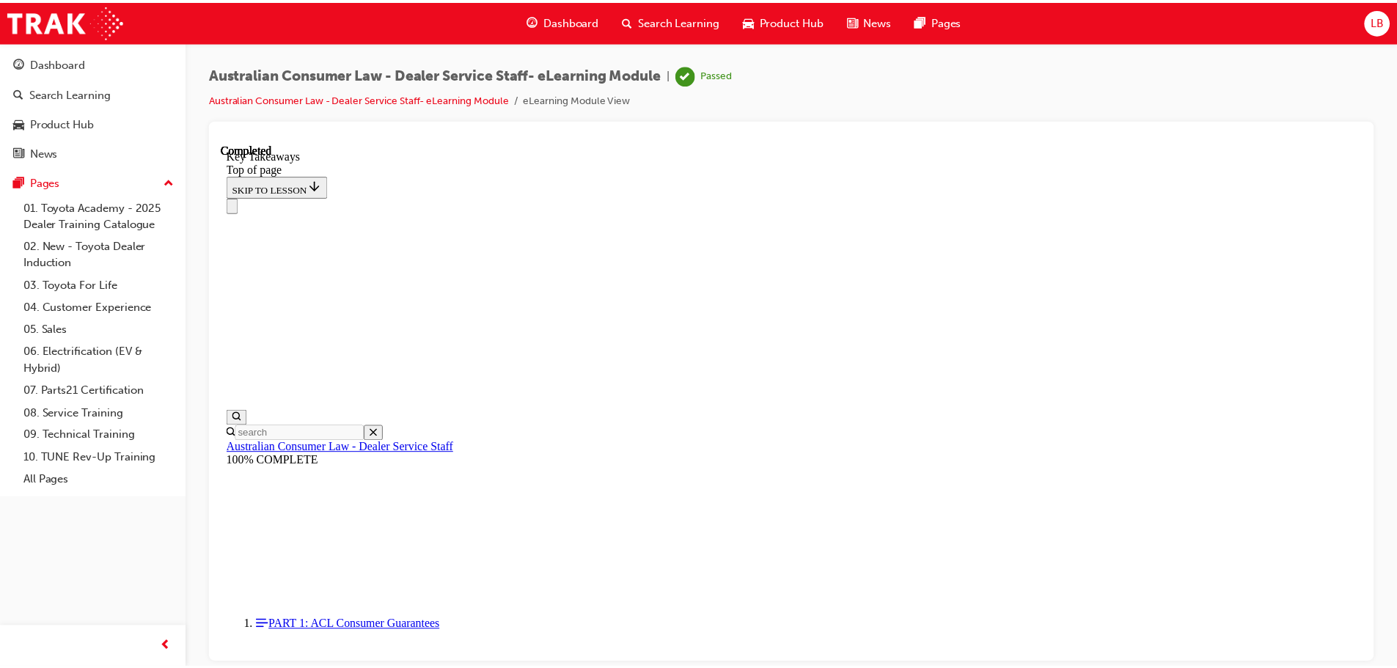
scroll to position [266, 0]
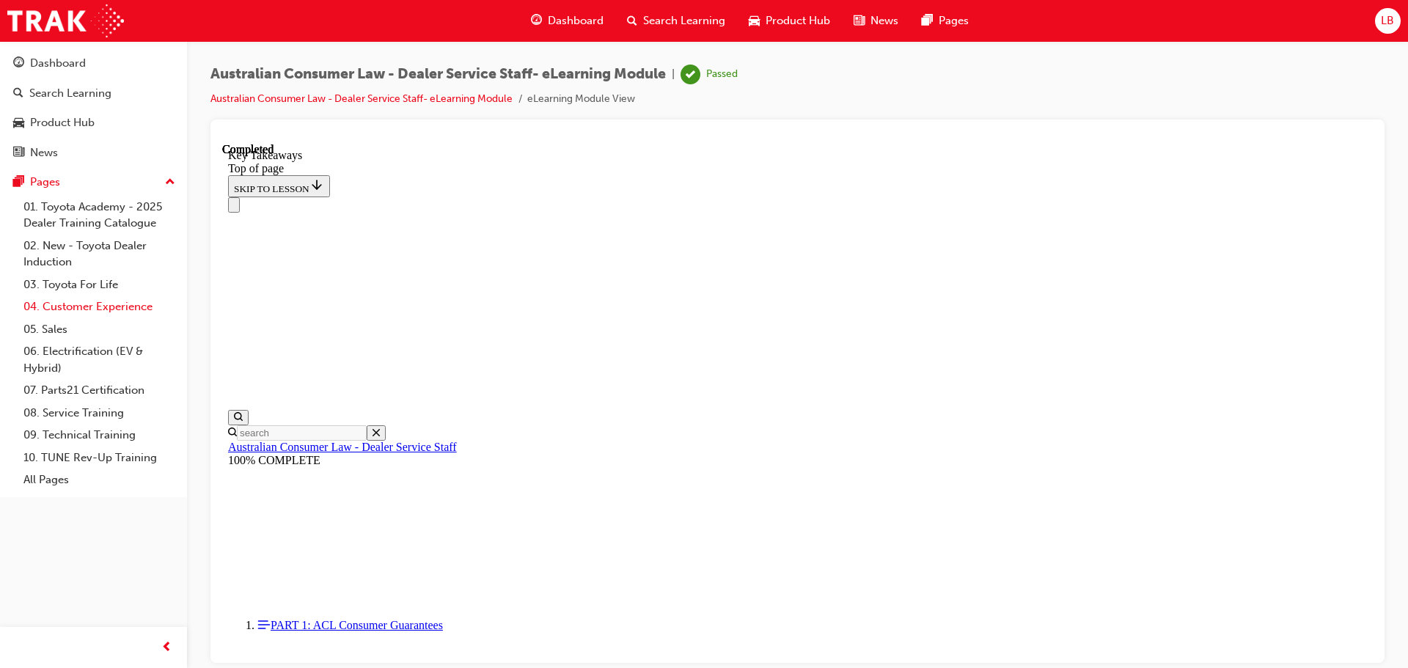
click at [70, 304] on link "04. Customer Experience" at bounding box center [100, 307] width 164 height 23
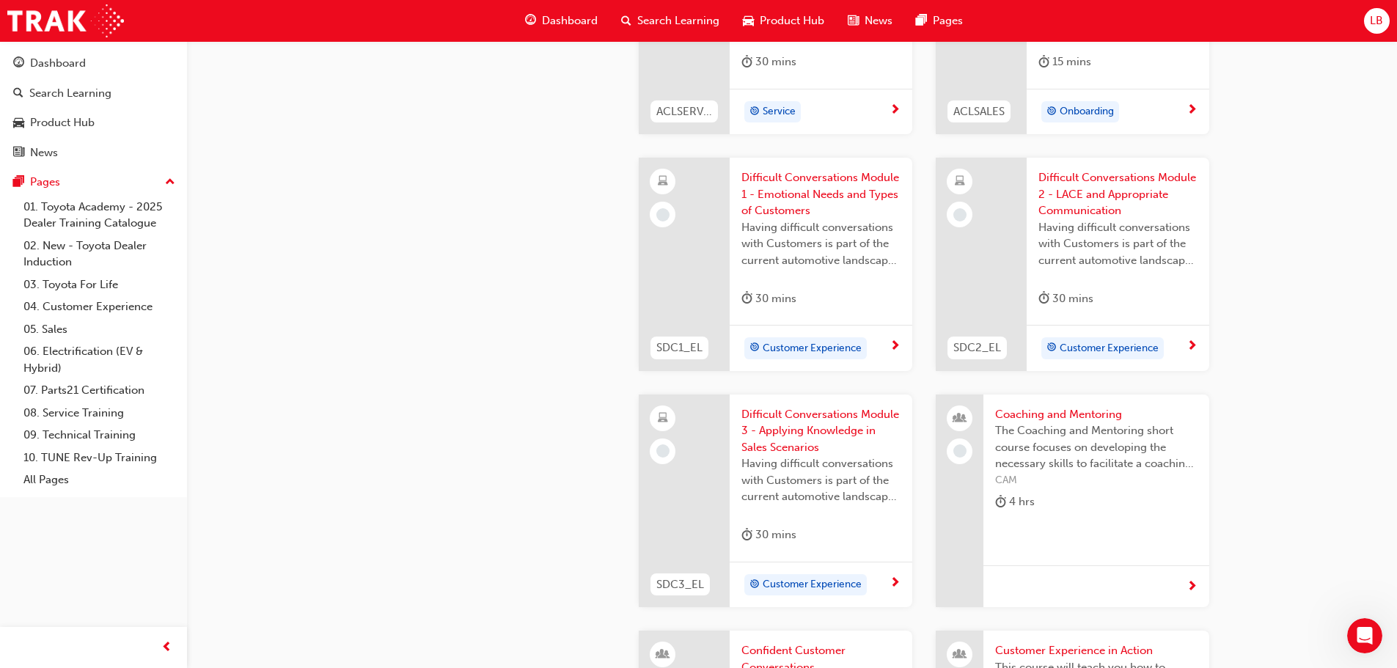
scroll to position [1394, 0]
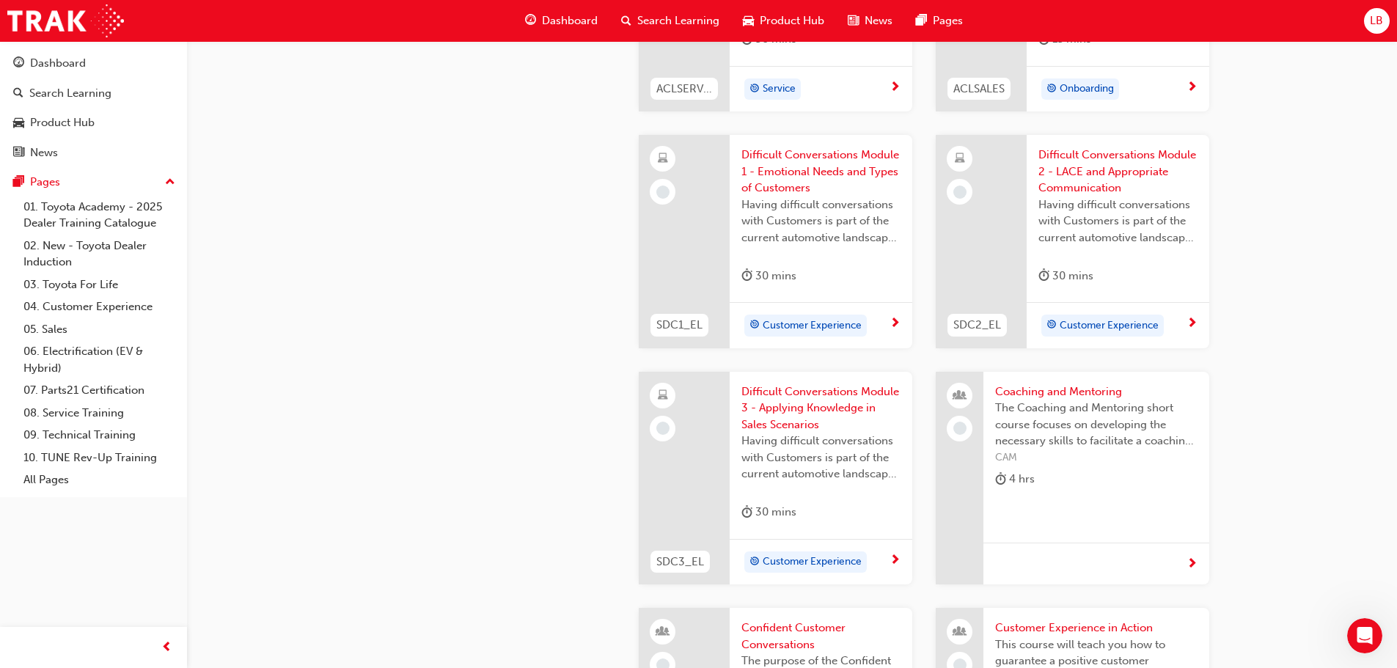
click at [812, 329] on span "Customer Experience" at bounding box center [812, 326] width 99 height 17
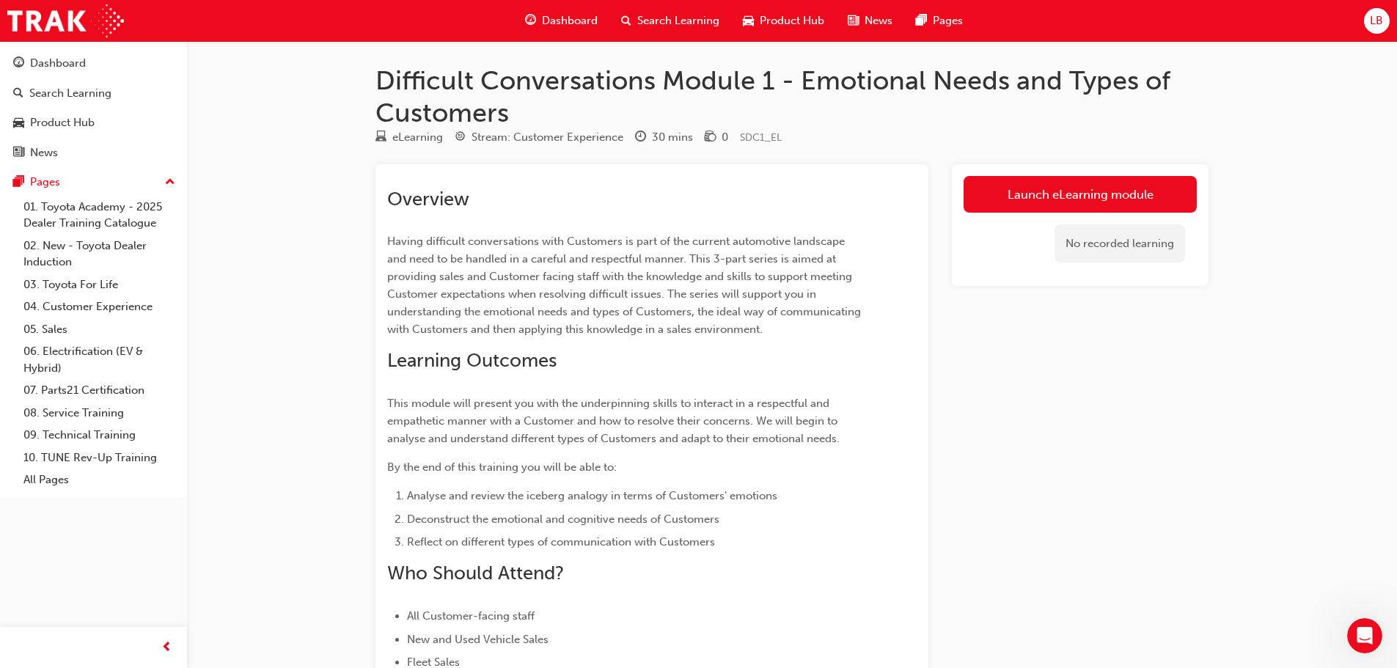
click at [1044, 188] on link "Launch eLearning module" at bounding box center [1080, 194] width 233 height 37
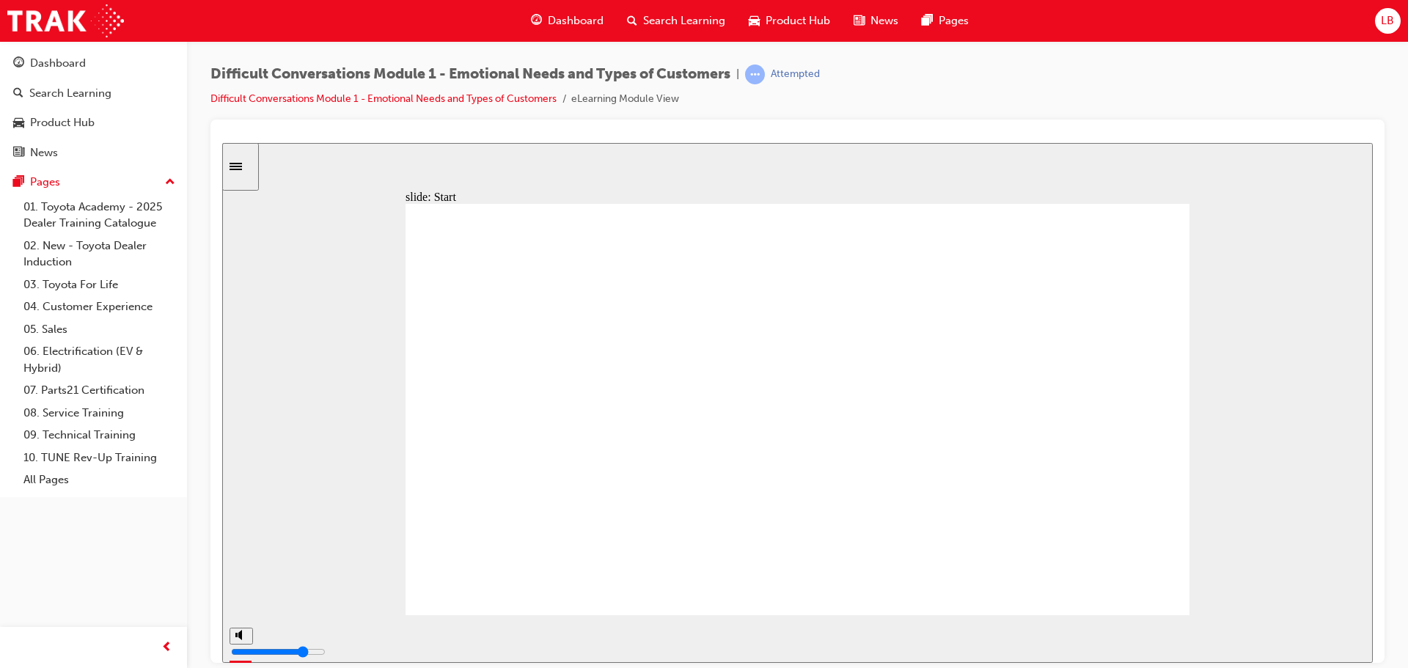
click at [243, 637] on icon "play/pause" at bounding box center [246, 632] width 7 height 10
click at [246, 637] on icon "play/pause" at bounding box center [247, 632] width 8 height 10
click at [246, 641] on div "play/pause" at bounding box center [246, 639] width 25 height 25
click at [243, 637] on icon "play/pause" at bounding box center [247, 632] width 8 height 10
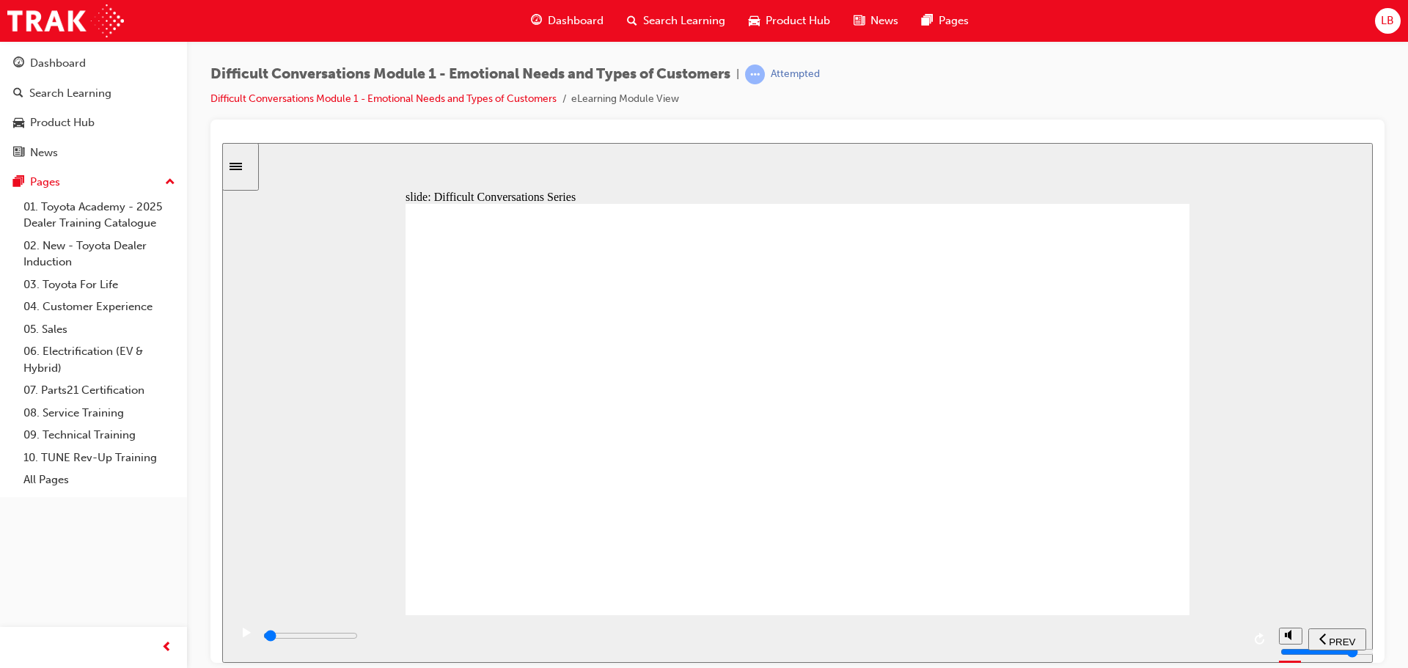
drag, startPoint x: 412, startPoint y: 637, endPoint x: 278, endPoint y: 633, distance: 134.3
click at [278, 633] on div "playback controls" at bounding box center [752, 636] width 981 height 16
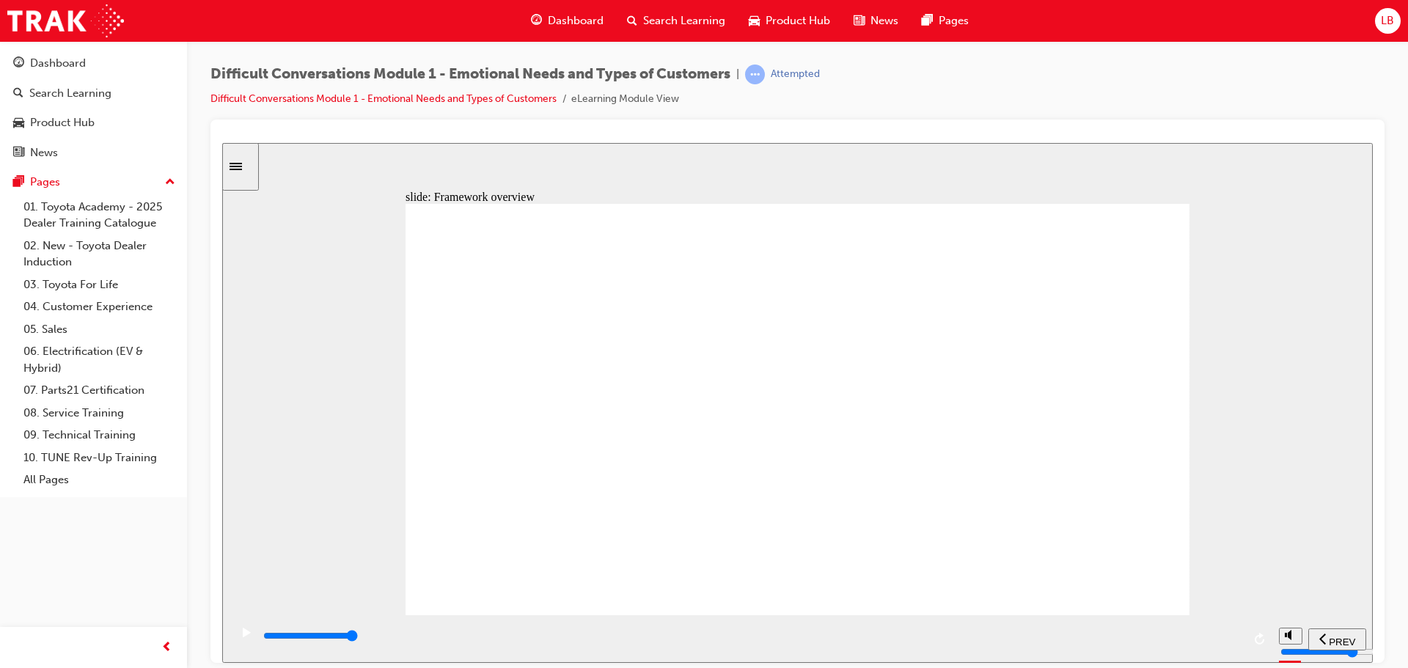
type input "65500"
